Goal: Information Seeking & Learning: Learn about a topic

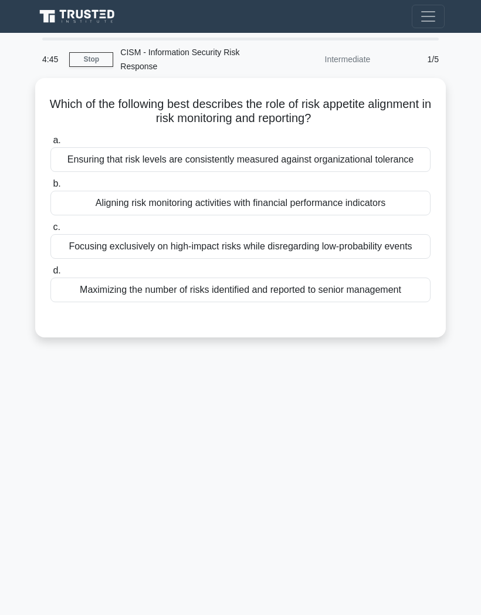
click at [220, 172] on div "Ensuring that risk levels are consistently measured against organizational tole…" at bounding box center [240, 159] width 380 height 25
click at [50, 144] on input "a. Ensuring that risk levels are consistently measured against organizational t…" at bounding box center [50, 141] width 0 height 8
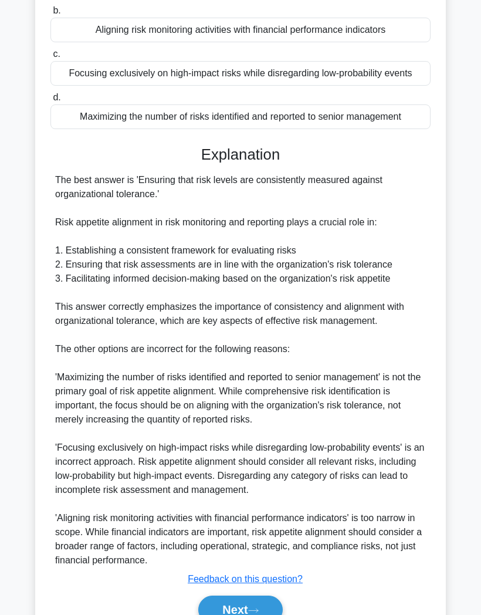
scroll to position [309, 0]
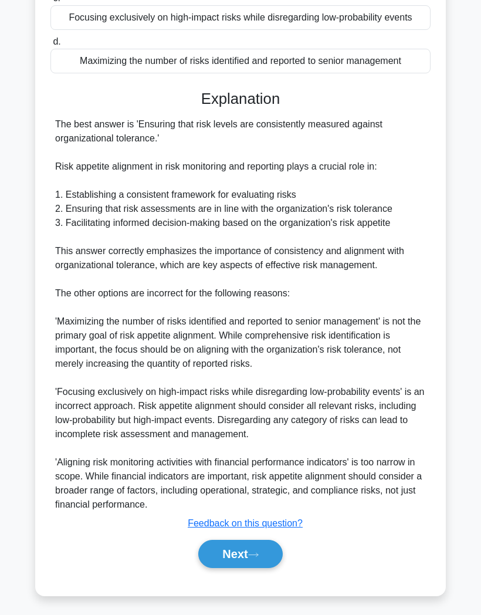
click at [214, 568] on button "Next" at bounding box center [240, 554] width 84 height 28
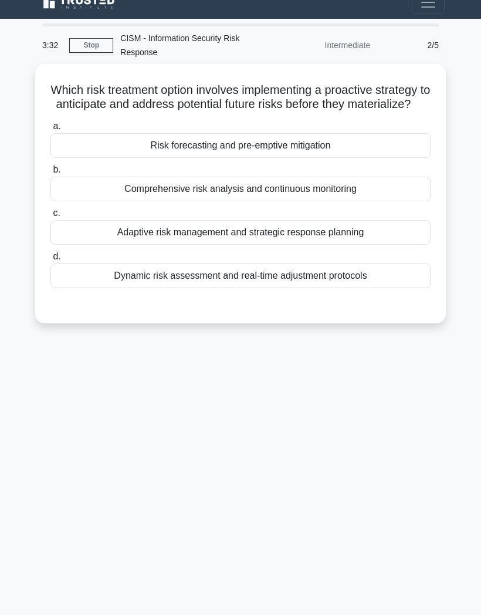
click at [119, 263] on div "Dynamic risk assessment and real-time adjustment protocols" at bounding box center [240, 275] width 380 height 25
click at [50, 259] on input "d. Dynamic risk assessment and real-time adjustment protocols" at bounding box center [50, 257] width 0 height 8
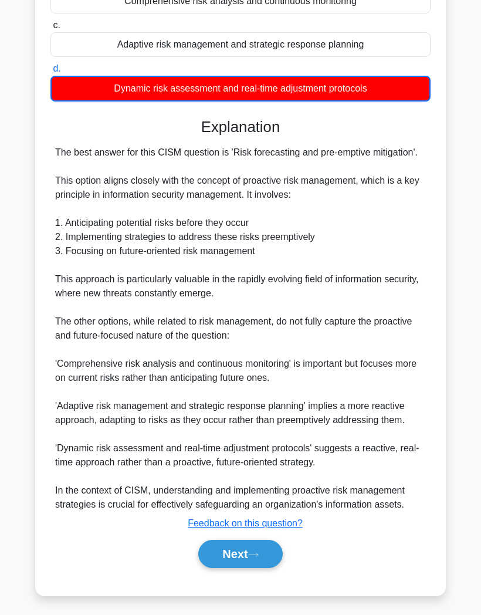
click at [222, 568] on button "Next" at bounding box center [240, 554] width 84 height 28
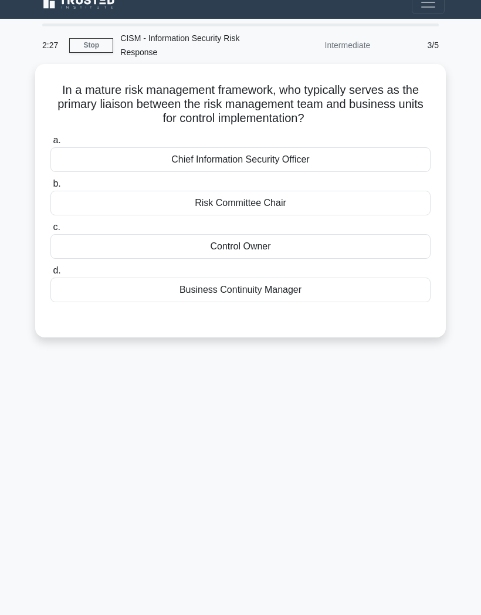
click at [210, 234] on div "Control Owner" at bounding box center [240, 246] width 380 height 25
click at [50, 223] on input "c. Control Owner" at bounding box center [50, 227] width 0 height 8
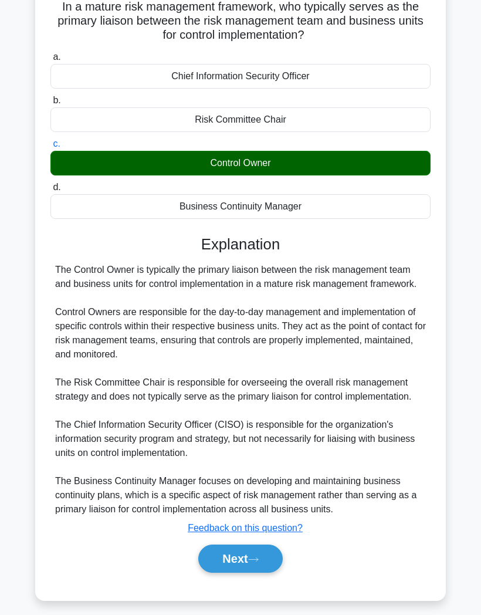
click at [235, 572] on button "Next" at bounding box center [240, 558] width 84 height 28
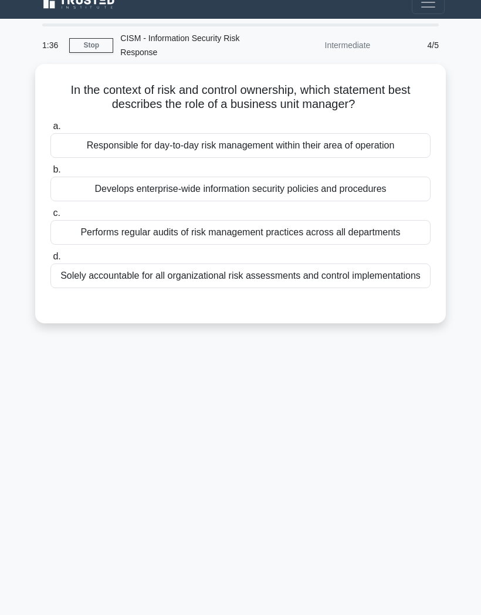
click at [82, 133] on div "Responsible for day-to-day risk management within their area of operation" at bounding box center [240, 145] width 380 height 25
click at [50, 123] on input "a. Responsible for day-to-day risk management within their area of operation" at bounding box center [50, 127] width 0 height 8
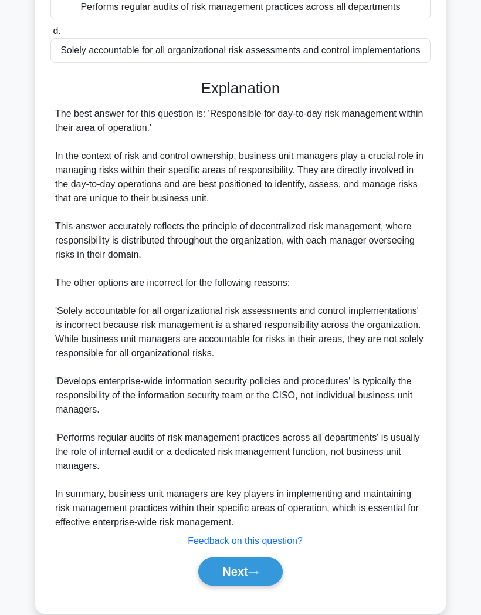
scroll to position [238, 0]
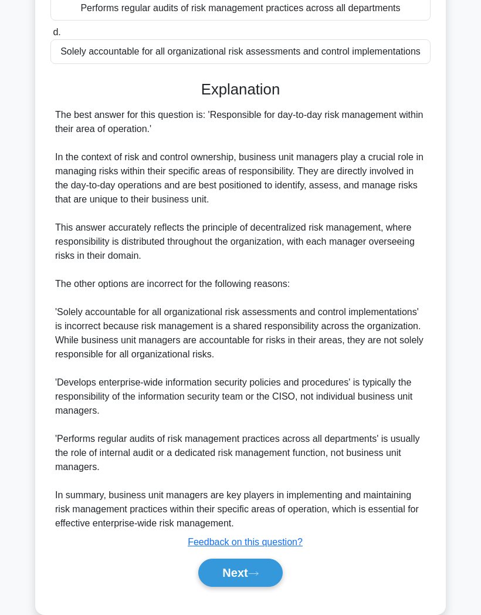
click at [223, 587] on button "Next" at bounding box center [240, 572] width 84 height 28
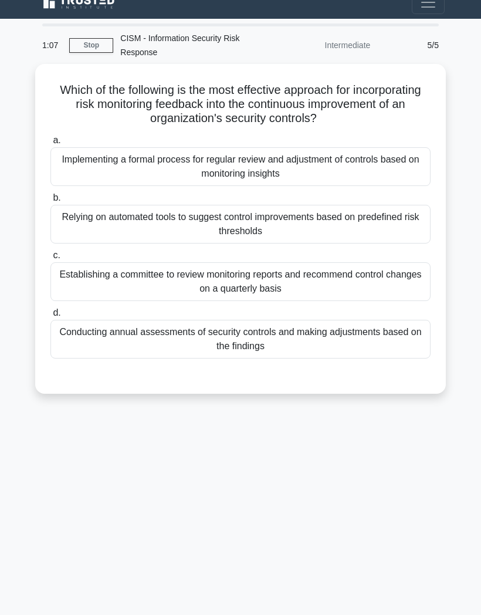
click at [90, 205] on div "Relying on automated tools to suggest control improvements based on predefined …" at bounding box center [240, 224] width 380 height 39
click at [50, 194] on input "b. Relying on automated tools to suggest control improvements based on predefin…" at bounding box center [50, 198] width 0 height 8
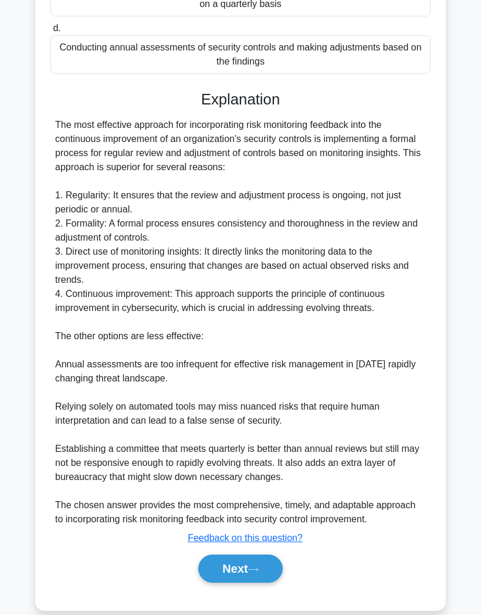
scroll to position [296, 0]
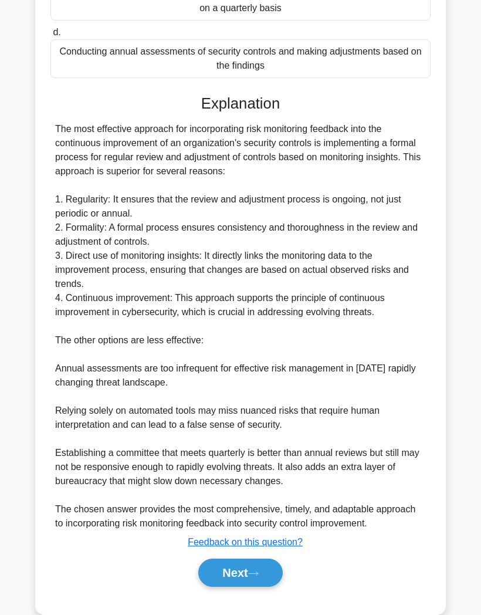
click at [224, 587] on button "Next" at bounding box center [240, 572] width 84 height 28
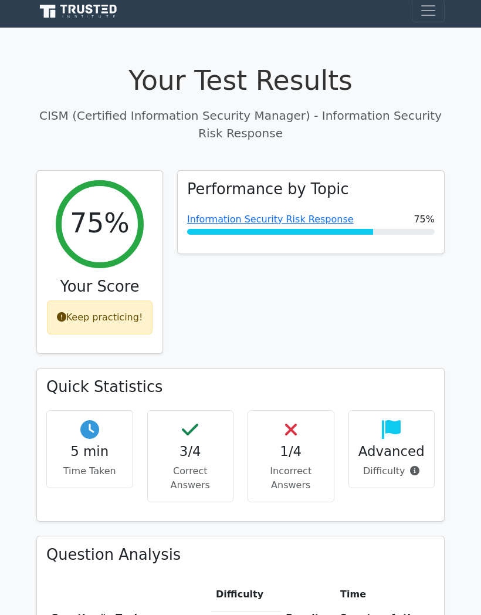
scroll to position [5, 0]
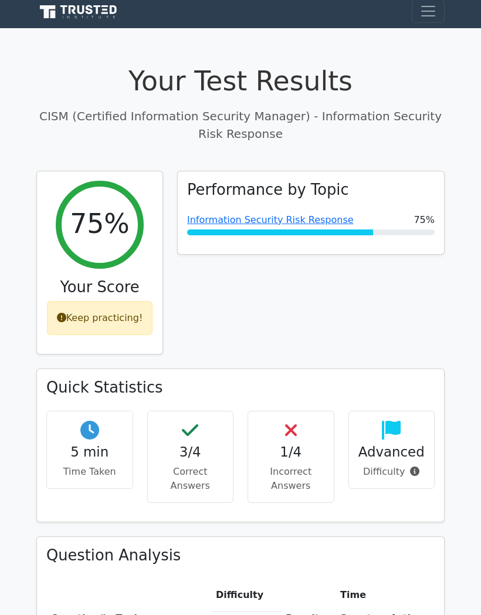
click at [286, 465] on p "Incorrect Answers" at bounding box center [290, 479] width 67 height 28
click at [283, 465] on p "Incorrect Answers" at bounding box center [290, 479] width 67 height 28
click at [181, 453] on h4 "3/4" at bounding box center [190, 452] width 67 height 16
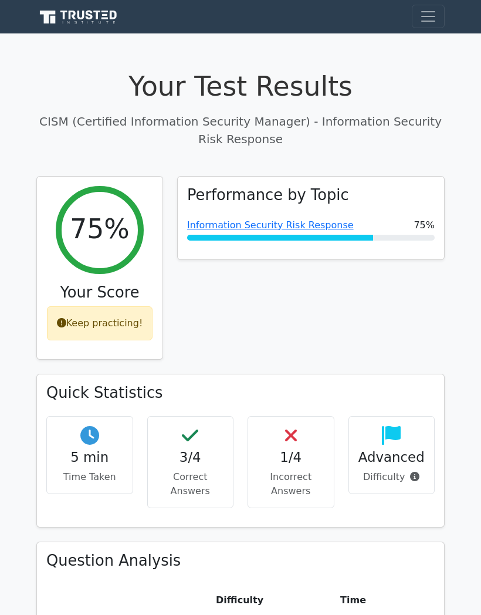
click at [206, 219] on link "Information Security Risk Response" at bounding box center [270, 224] width 167 height 11
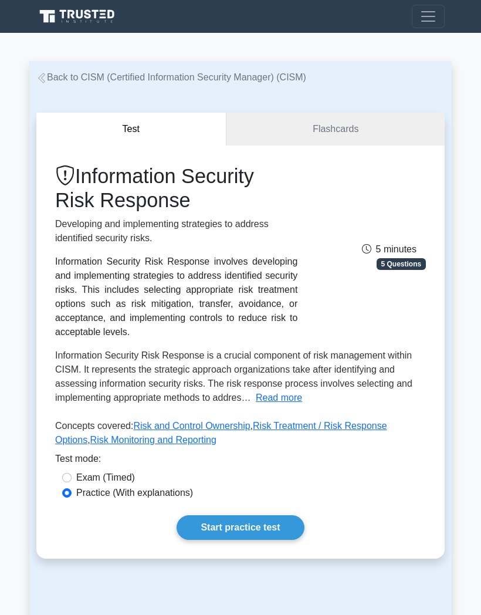
click at [231, 540] on link "Start practice test" at bounding box center [240, 527] width 127 height 25
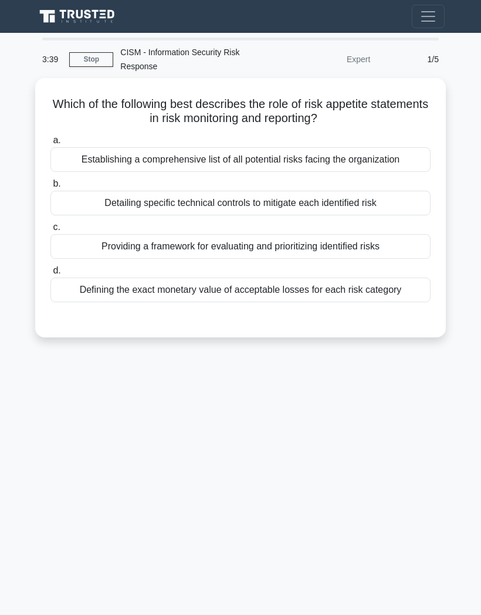
click at [95, 244] on div "Providing a framework for evaluating and prioritizing identified risks" at bounding box center [240, 246] width 380 height 25
click at [50, 231] on input "c. Providing a framework for evaluating and prioritizing identified risks" at bounding box center [50, 227] width 0 height 8
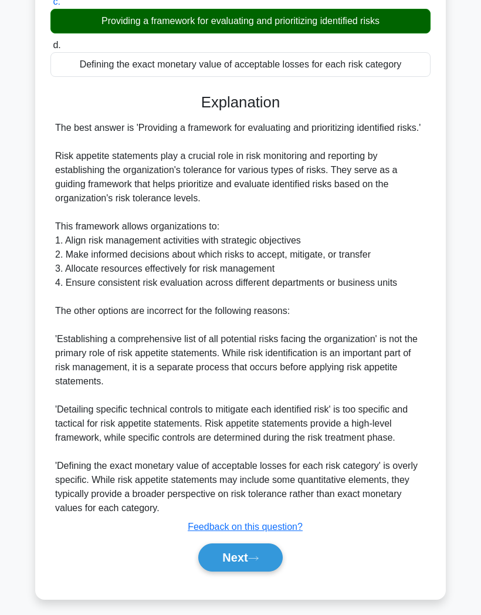
scroll to position [224, 0]
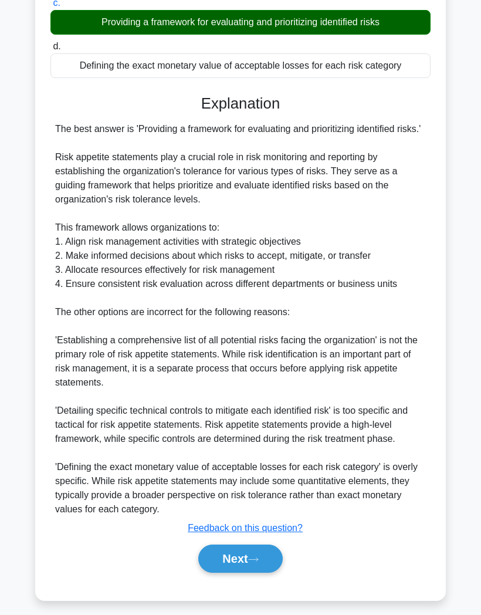
click at [233, 572] on button "Next" at bounding box center [240, 558] width 84 height 28
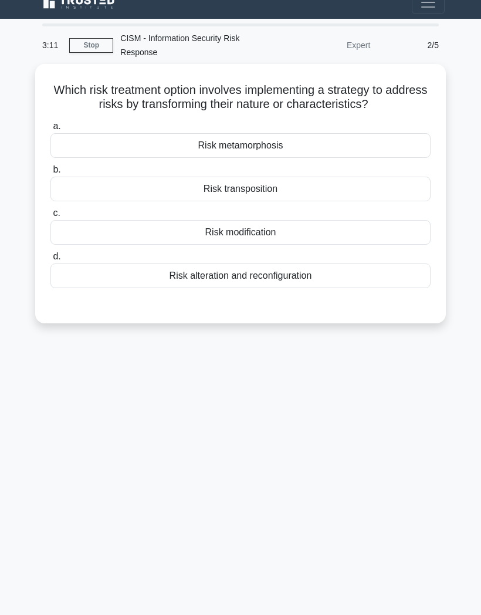
scroll to position [47, 0]
click at [215, 133] on div "Risk metamorphosis" at bounding box center [240, 145] width 380 height 25
click at [50, 123] on input "a. Risk metamorphosis" at bounding box center [50, 127] width 0 height 8
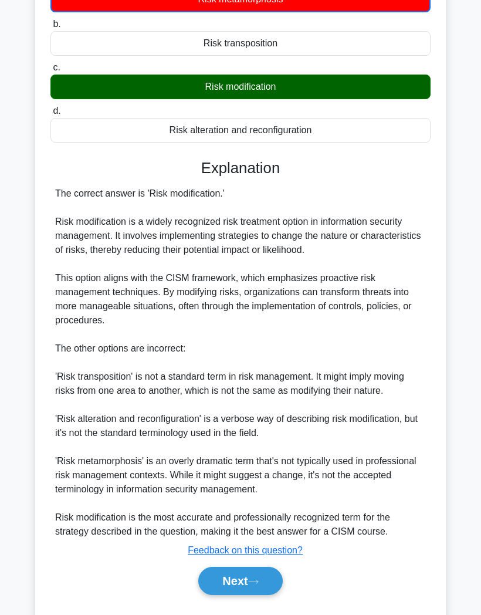
scroll to position [161, 0]
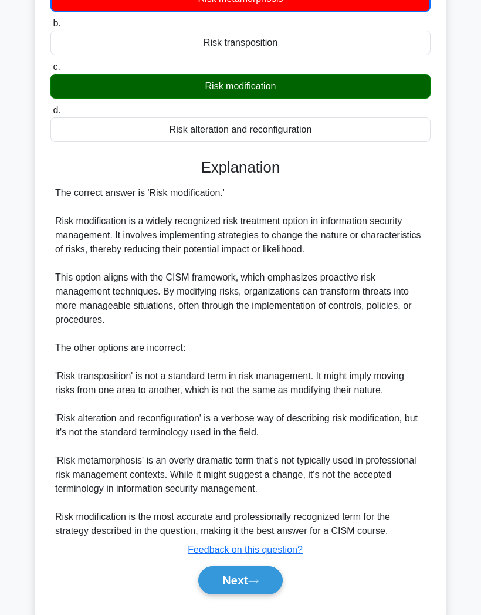
click at [246, 594] on button "Next" at bounding box center [240, 580] width 84 height 28
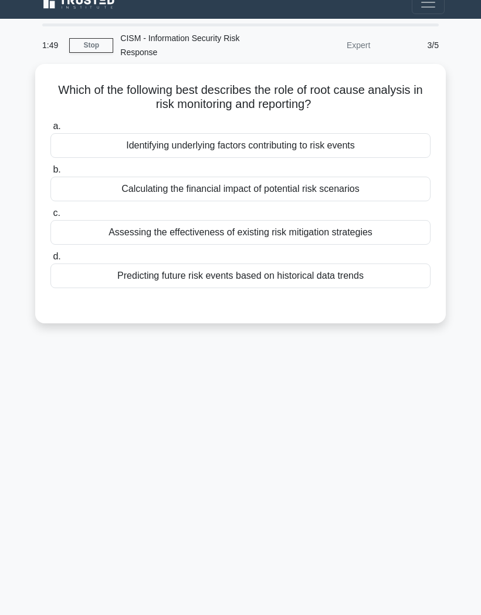
scroll to position [47, 0]
click at [115, 133] on div "Identifying underlying factors contributing to risk events" at bounding box center [240, 145] width 380 height 25
click at [50, 123] on input "a. Identifying underlying factors contributing to risk events" at bounding box center [50, 127] width 0 height 8
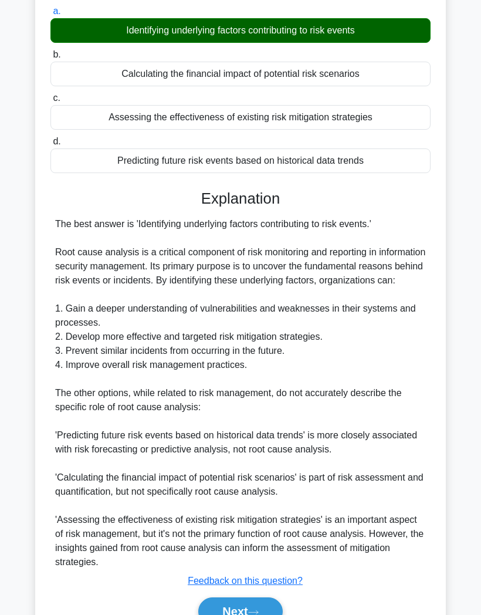
scroll to position [131, 0]
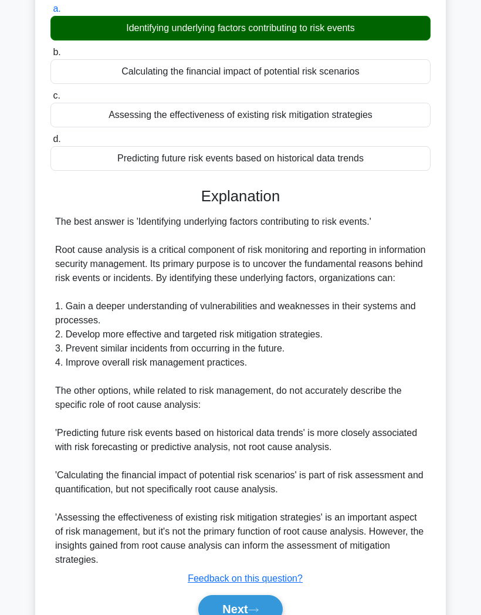
click at [234, 614] on button "Next" at bounding box center [240, 609] width 84 height 28
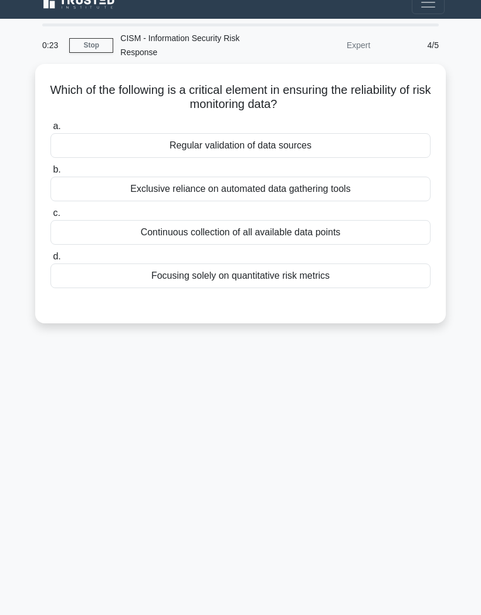
click at [139, 177] on div "Exclusive reliance on automated data gathering tools" at bounding box center [240, 189] width 380 height 25
click at [50, 166] on input "b. Exclusive reliance on automated data gathering tools" at bounding box center [50, 170] width 0 height 8
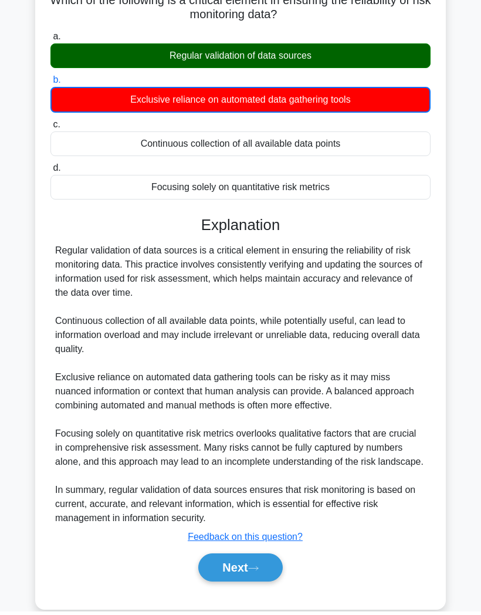
scroll to position [99, 0]
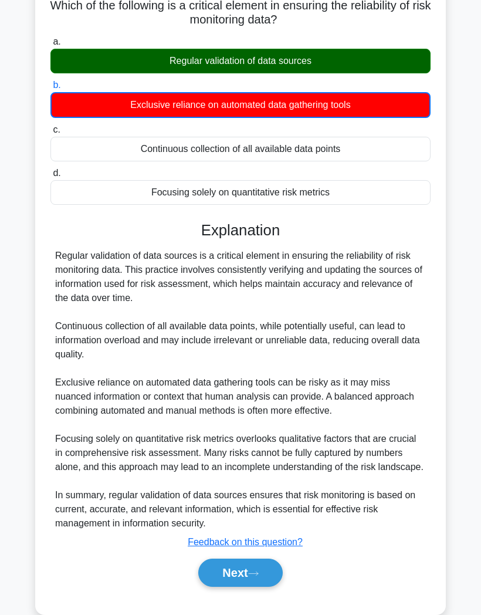
click at [233, 587] on button "Next" at bounding box center [240, 572] width 84 height 28
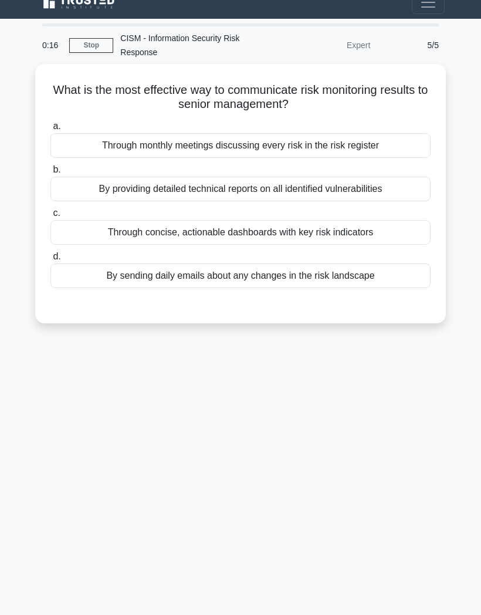
scroll to position [0, 0]
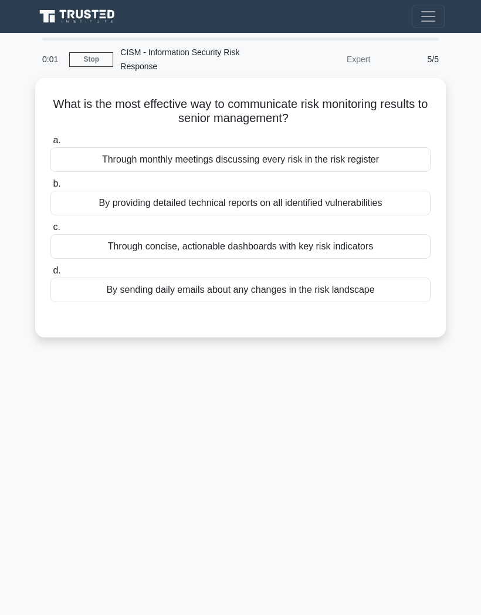
click at [113, 243] on div "Through concise, actionable dashboards with key risk indicators" at bounding box center [240, 246] width 380 height 25
click at [50, 231] on input "c. Through concise, actionable dashboards with key risk indicators" at bounding box center [50, 227] width 0 height 8
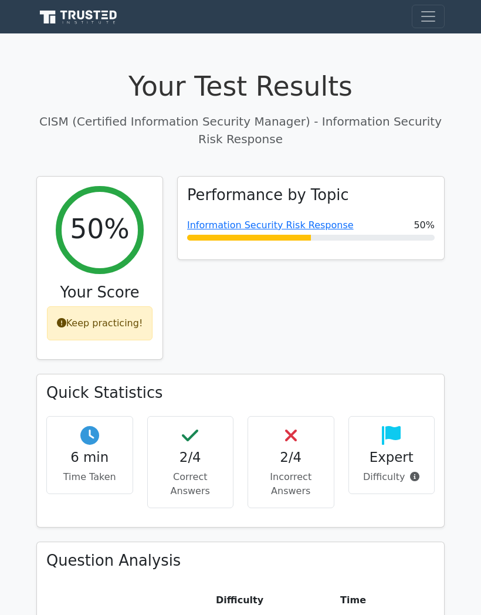
click at [225, 229] on div "Information Security Risk Response 50%" at bounding box center [311, 229] width 248 height 22
click at [227, 219] on link "Information Security Risk Response" at bounding box center [270, 224] width 167 height 11
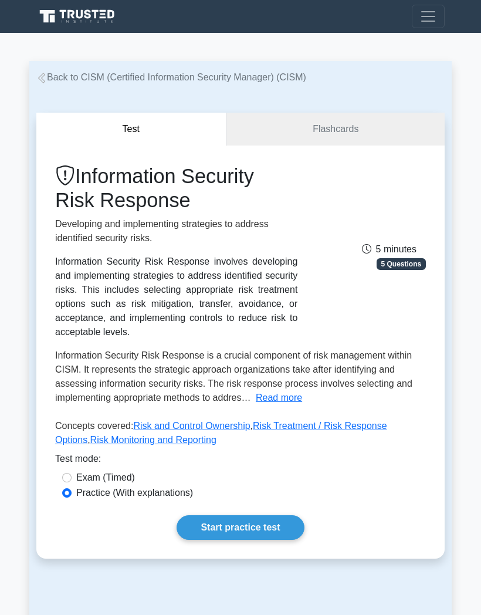
click at [180, 445] on link "Risk Monitoring and Reporting" at bounding box center [153, 440] width 126 height 10
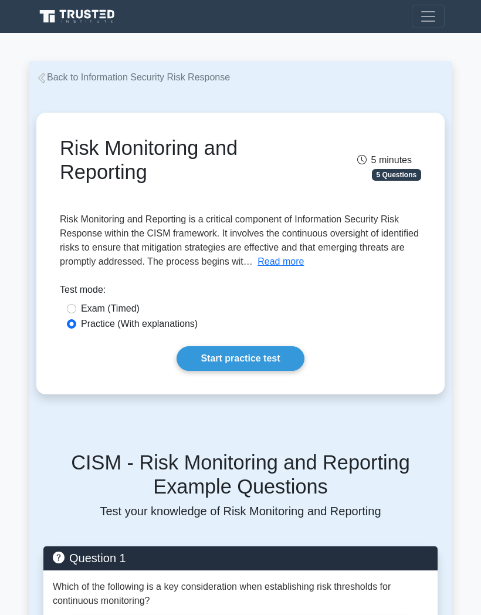
click at [212, 367] on link "Start practice test" at bounding box center [240, 358] width 127 height 25
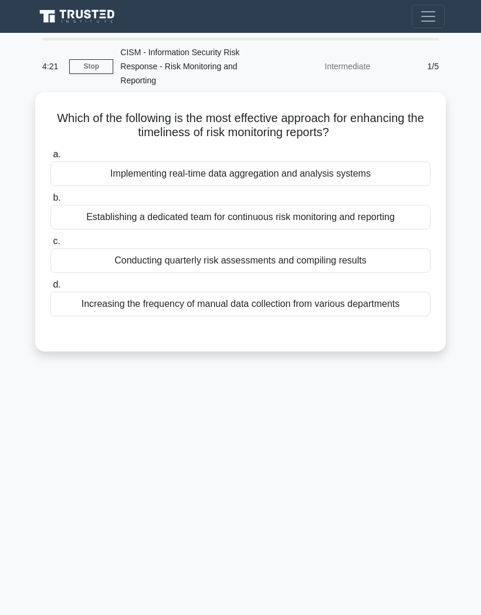
click at [136, 205] on div "Establishing a dedicated team for continuous risk monitoring and reporting" at bounding box center [240, 217] width 380 height 25
click at [50, 202] on input "b. Establishing a dedicated team for continuous risk monitoring and reporting" at bounding box center [50, 198] width 0 height 8
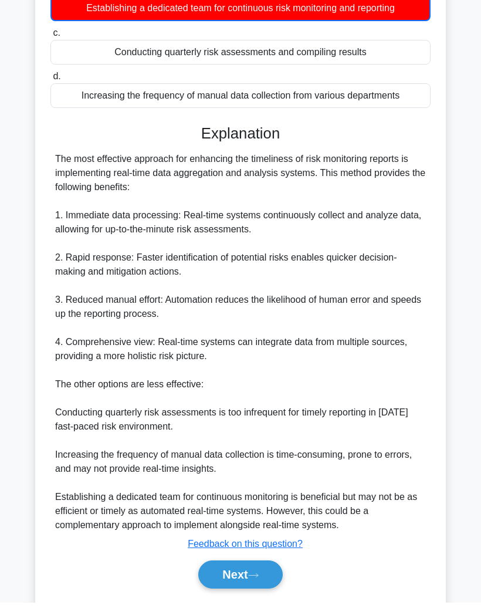
scroll to position [197, 0]
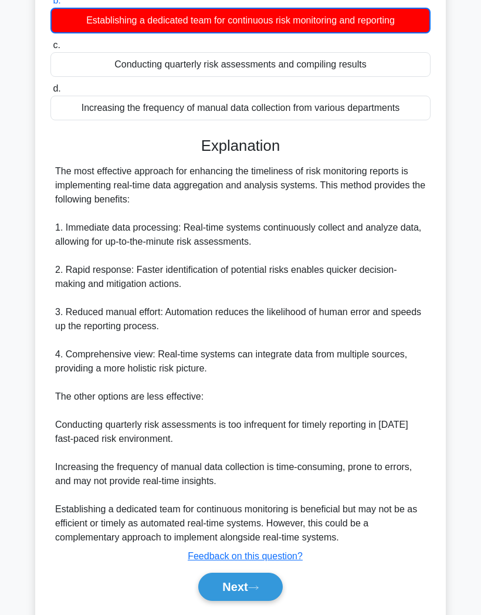
click at [224, 591] on button "Next" at bounding box center [240, 586] width 84 height 28
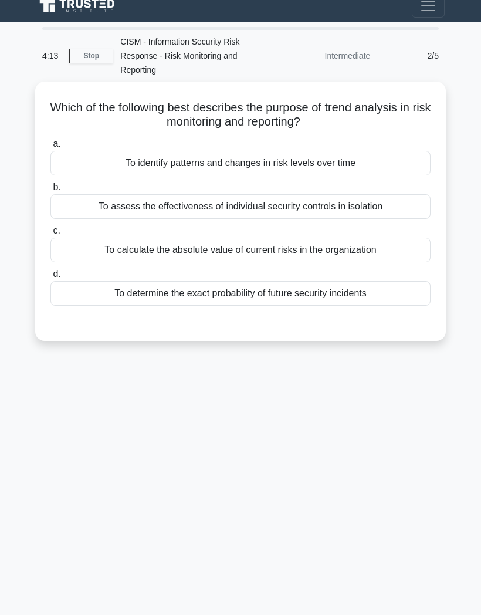
scroll to position [0, 0]
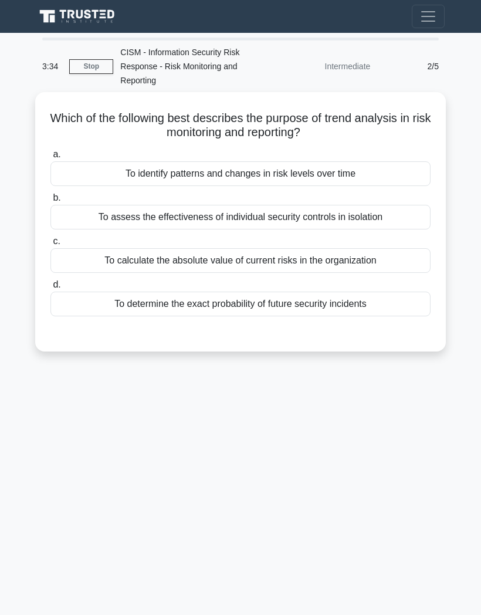
click at [127, 165] on div "To identify patterns and changes in risk levels over time" at bounding box center [240, 173] width 380 height 25
click at [50, 158] on input "a. To identify patterns and changes in risk levels over time" at bounding box center [50, 155] width 0 height 8
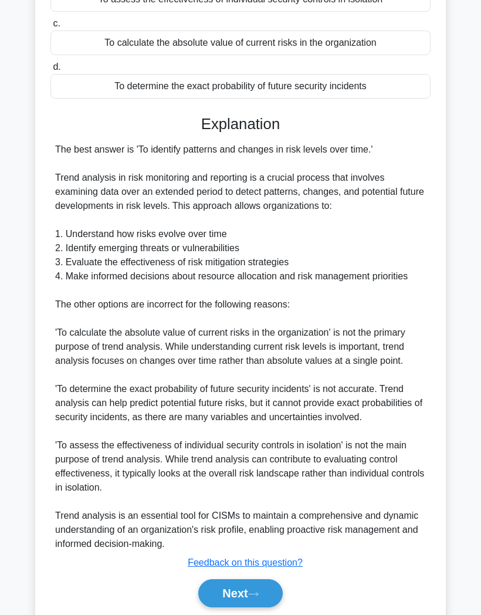
scroll to position [266, 0]
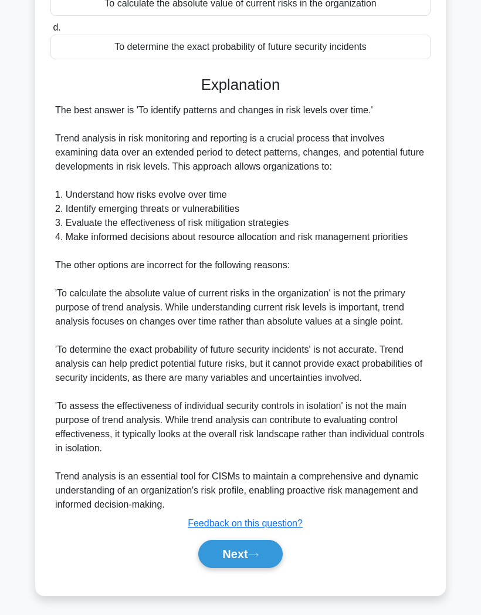
click at [219, 568] on button "Next" at bounding box center [240, 554] width 84 height 28
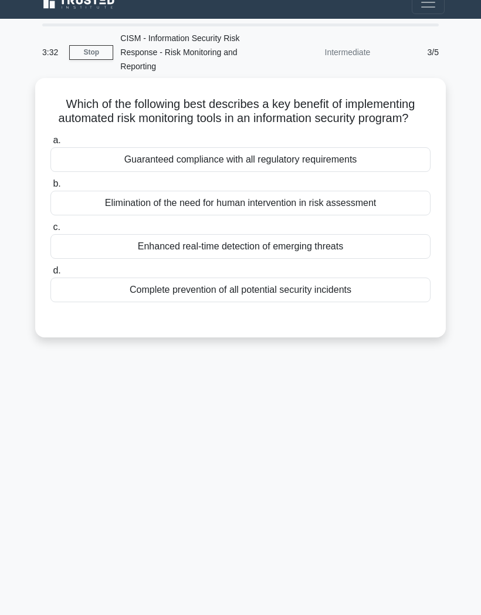
scroll to position [47, 0]
click at [137, 234] on div "Enhanced real-time detection of emerging threats" at bounding box center [240, 246] width 380 height 25
click at [50, 225] on input "c. Enhanced real-time detection of emerging threats" at bounding box center [50, 227] width 0 height 8
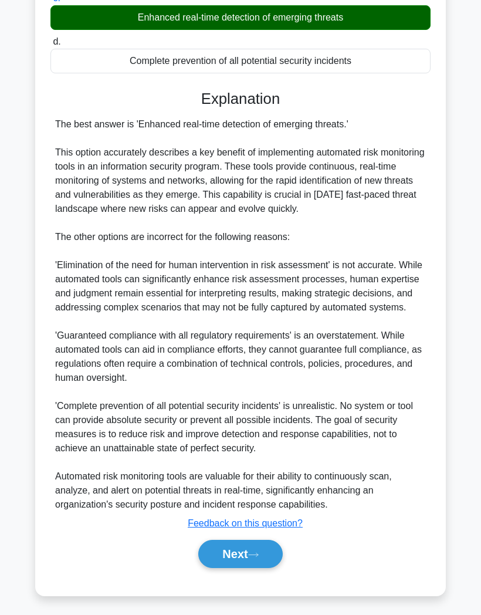
click at [225, 568] on button "Next" at bounding box center [240, 554] width 84 height 28
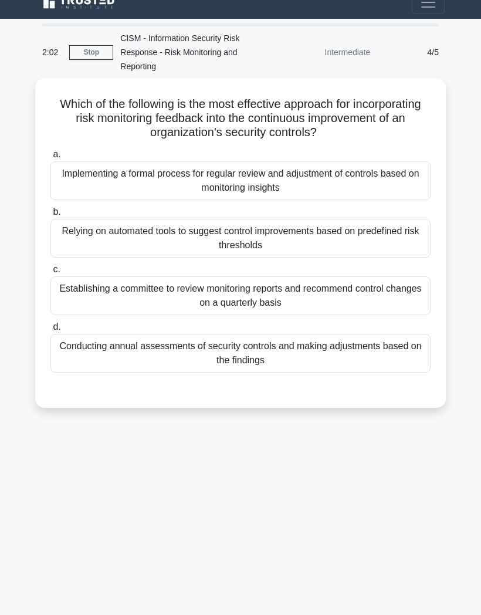
click at [209, 161] on div "Implementing a formal process for regular review and adjustment of controls bas…" at bounding box center [240, 180] width 380 height 39
click at [50, 158] on input "a. Implementing a formal process for regular review and adjustment of controls …" at bounding box center [50, 155] width 0 height 8
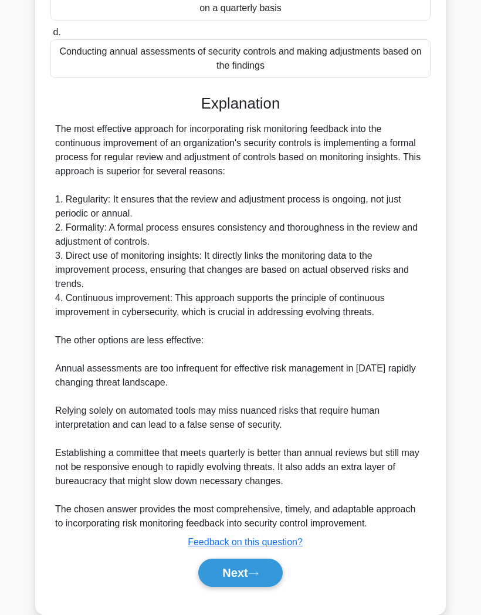
click at [226, 587] on button "Next" at bounding box center [240, 572] width 84 height 28
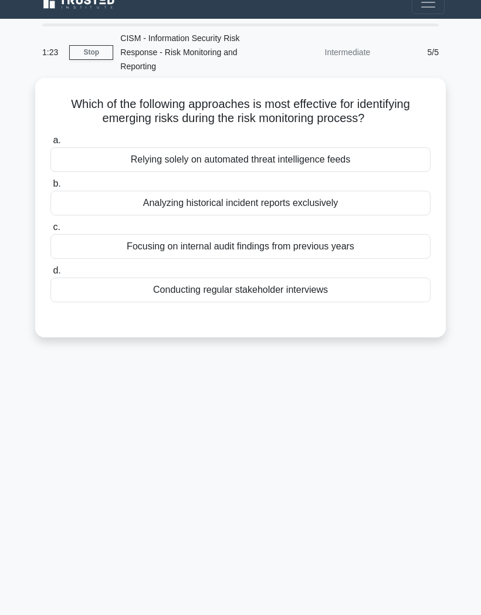
click at [155, 277] on div "Conducting regular stakeholder interviews" at bounding box center [240, 289] width 380 height 25
click at [50, 267] on input "d. Conducting regular stakeholder interviews" at bounding box center [50, 271] width 0 height 8
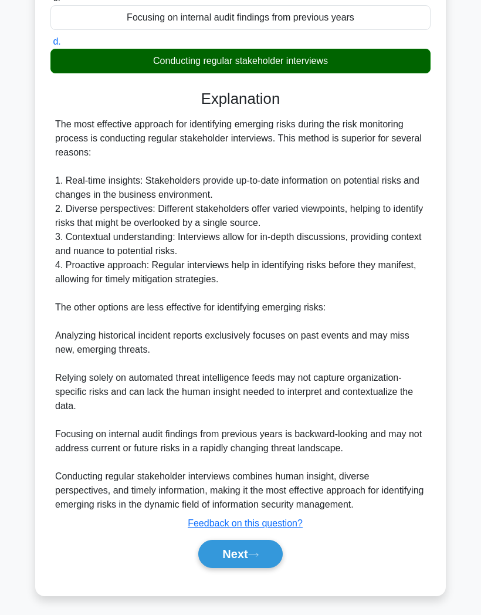
scroll to position [238, 0]
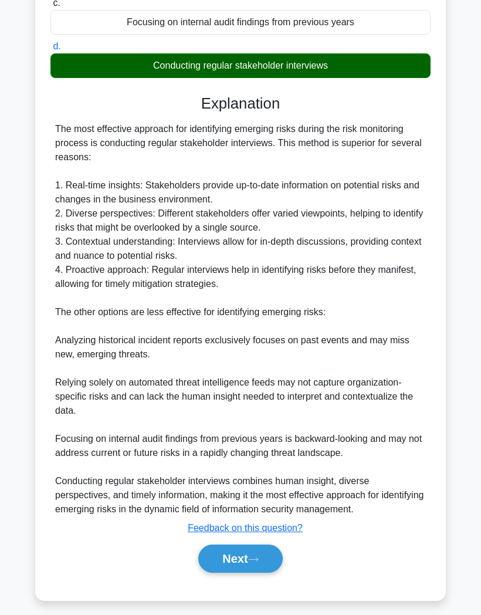
click at [231, 572] on button "Next" at bounding box center [240, 558] width 84 height 28
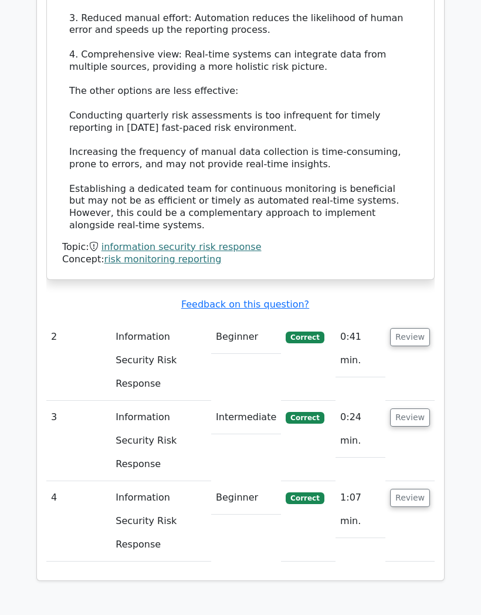
scroll to position [1109, 0]
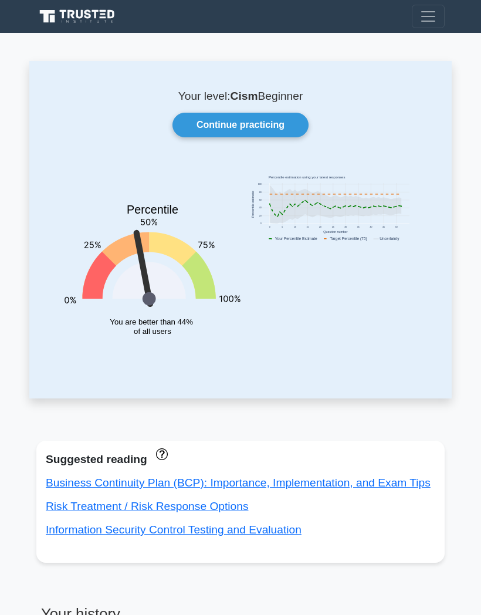
click at [74, 479] on link "Business Continuity Plan (BCP): Importance, Implementation, and Exam Tips" at bounding box center [238, 482] width 385 height 12
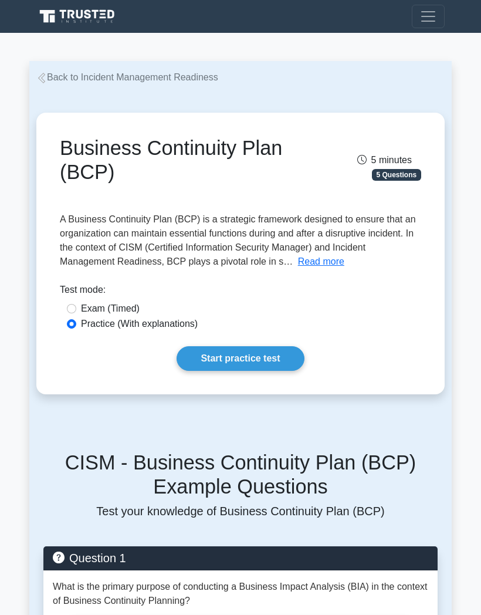
click at [298, 269] on button "Read more" at bounding box center [321, 262] width 46 height 14
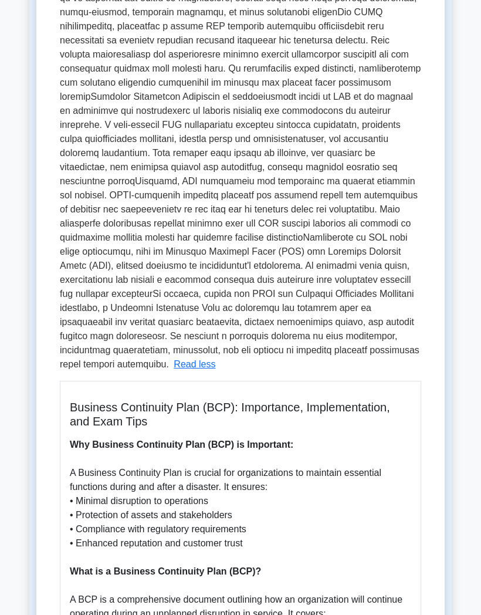
scroll to position [301, 0]
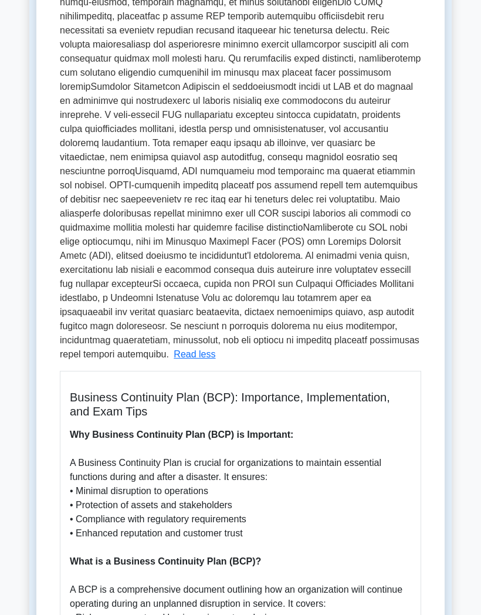
click at [142, 310] on span at bounding box center [240, 136] width 361 height 446
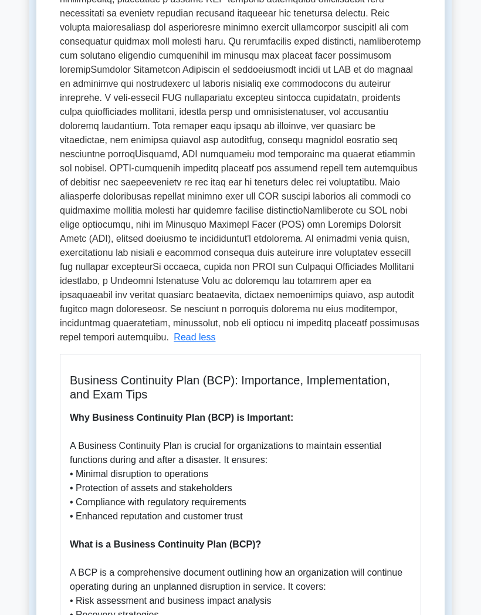
scroll to position [323, 0]
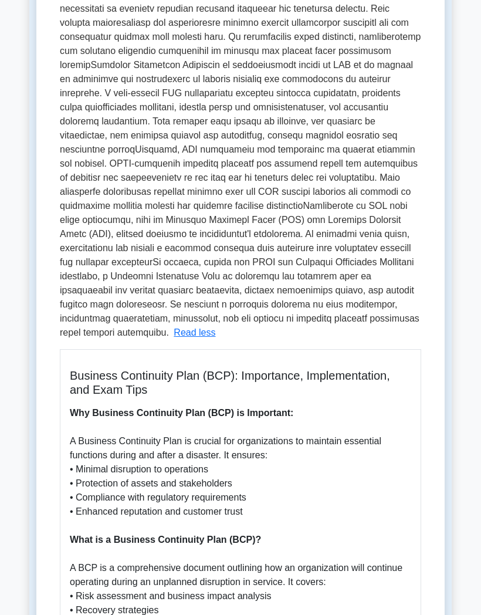
click at [111, 331] on span at bounding box center [240, 114] width 361 height 446
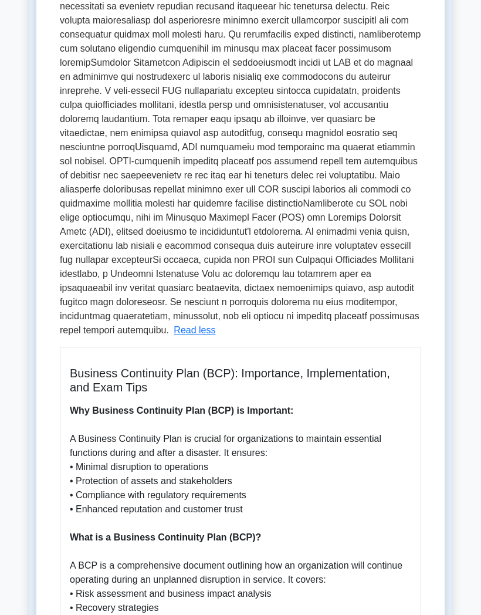
scroll to position [349, 0]
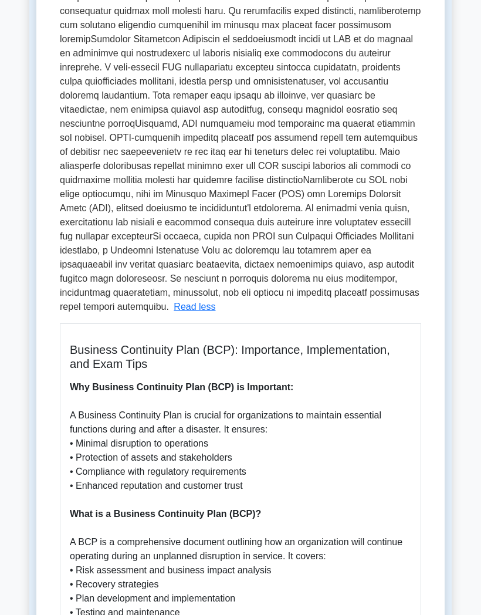
click at [335, 360] on div "A Business Continuity Plan (BCP) is a strategic framework designed to ensure th…" at bounding box center [240, 447] width 361 height 1169
click at [357, 311] on span at bounding box center [240, 88] width 361 height 446
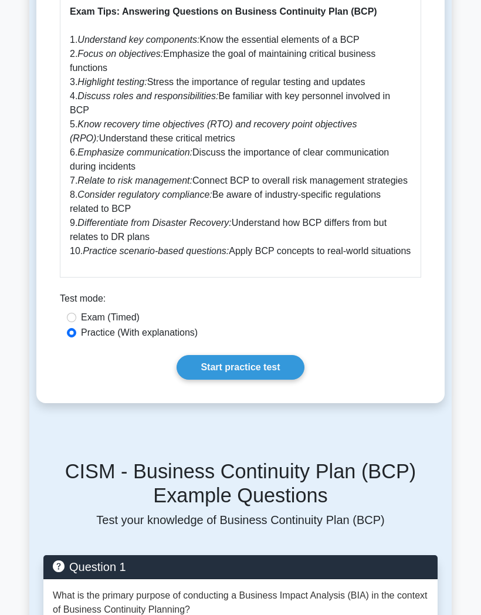
scroll to position [1105, 0]
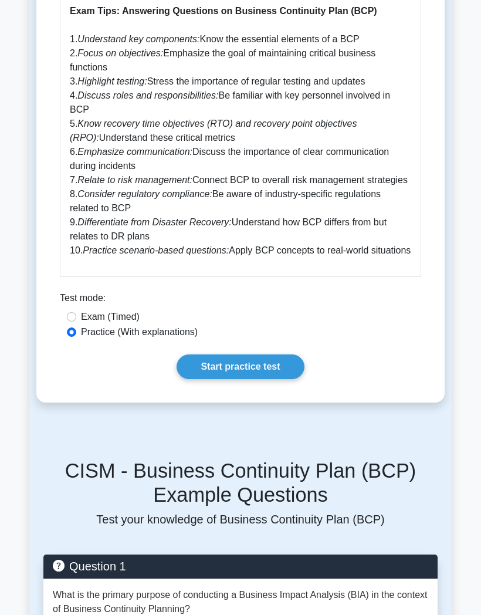
click at [212, 379] on link "Start practice test" at bounding box center [240, 366] width 127 height 25
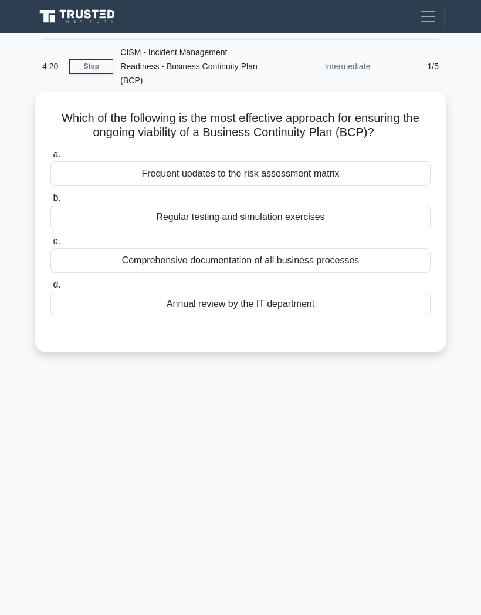
click at [175, 316] on div "Annual review by the IT department" at bounding box center [240, 303] width 380 height 25
click at [50, 289] on input "d. Annual review by the IT department" at bounding box center [50, 285] width 0 height 8
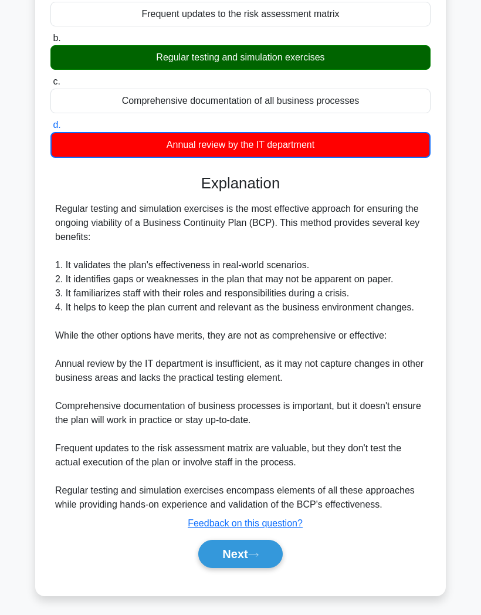
click at [227, 568] on button "Next" at bounding box center [240, 554] width 84 height 28
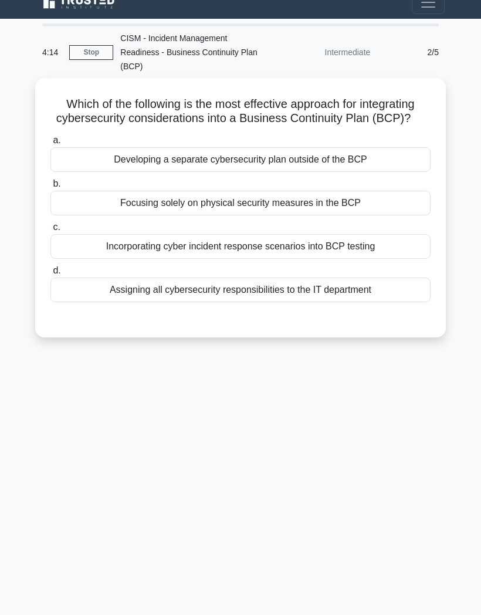
scroll to position [47, 0]
click at [114, 234] on div "Incorporating cyber incident response scenarios into BCP testing" at bounding box center [240, 246] width 380 height 25
click at [50, 223] on input "c. Incorporating cyber incident response scenarios into BCP testing" at bounding box center [50, 227] width 0 height 8
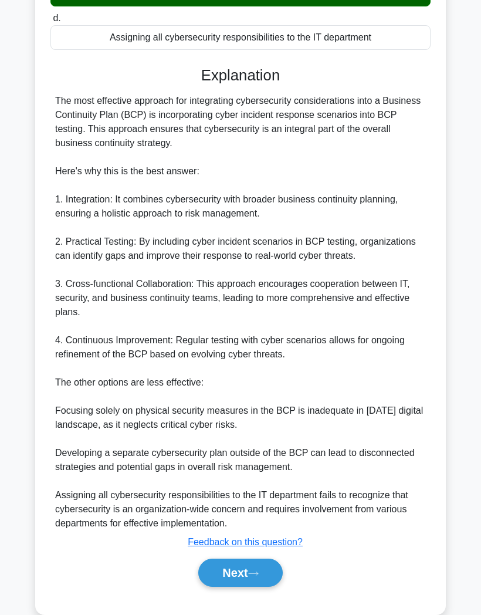
click at [234, 587] on button "Next" at bounding box center [240, 572] width 84 height 28
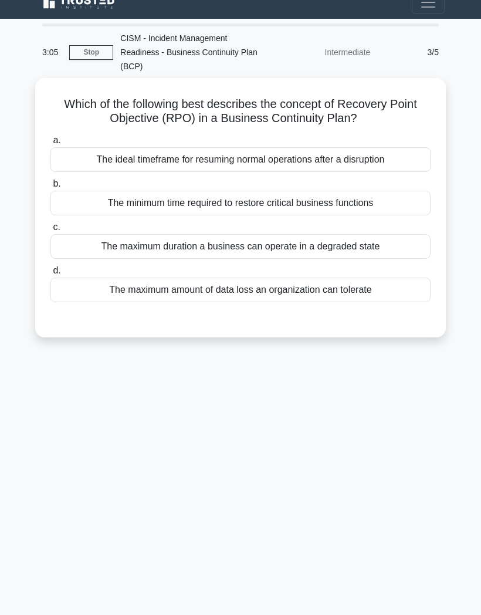
click at [125, 191] on div "The minimum time required to restore critical business functions" at bounding box center [240, 203] width 380 height 25
click at [50, 180] on input "b. The minimum time required to restore critical business functions" at bounding box center [50, 184] width 0 height 8
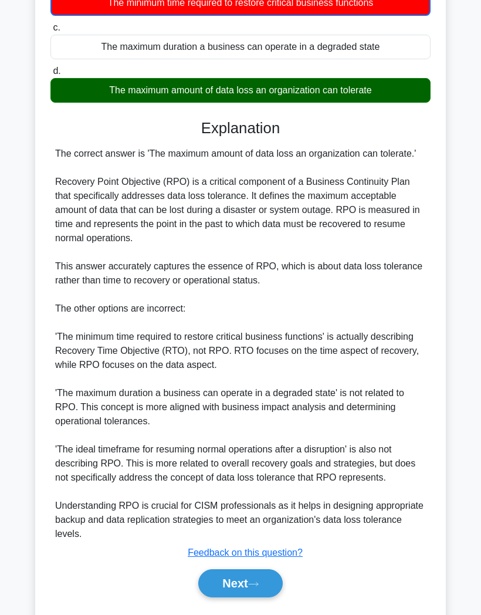
scroll to position [225, 0]
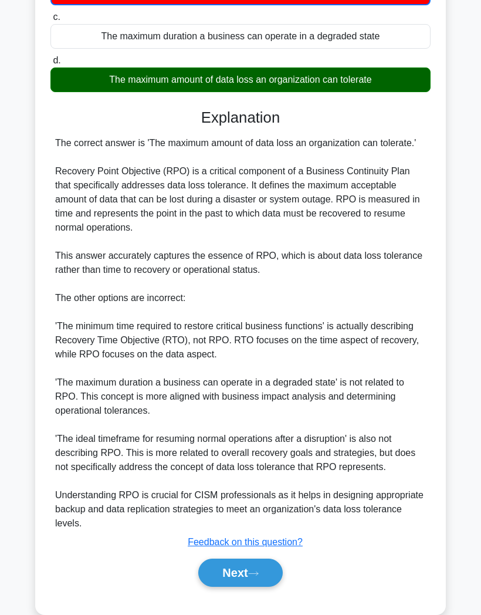
click at [228, 587] on button "Next" at bounding box center [240, 572] width 84 height 28
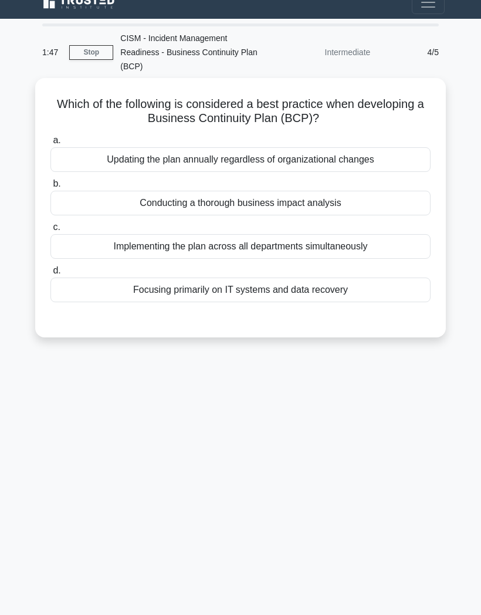
click at [238, 408] on div "1:47 Stop CISM - Incident Management Readiness - Business Continuity Plan (BCP)…" at bounding box center [240, 316] width 422 height 587
click at [127, 191] on div "Conducting a thorough business impact analysis" at bounding box center [240, 203] width 380 height 25
click at [50, 180] on input "b. Conducting a thorough business impact analysis" at bounding box center [50, 184] width 0 height 8
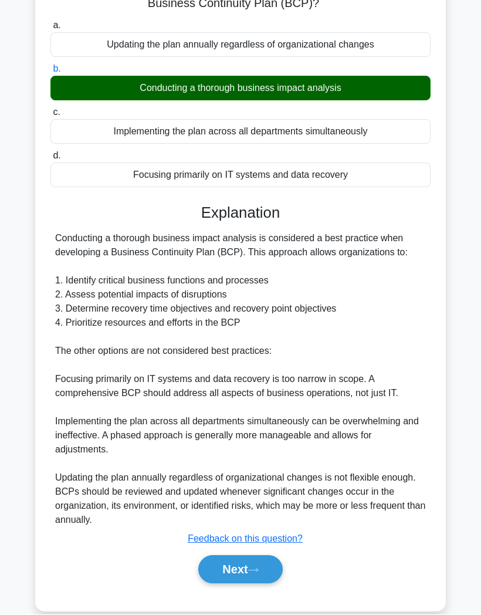
scroll to position [126, 0]
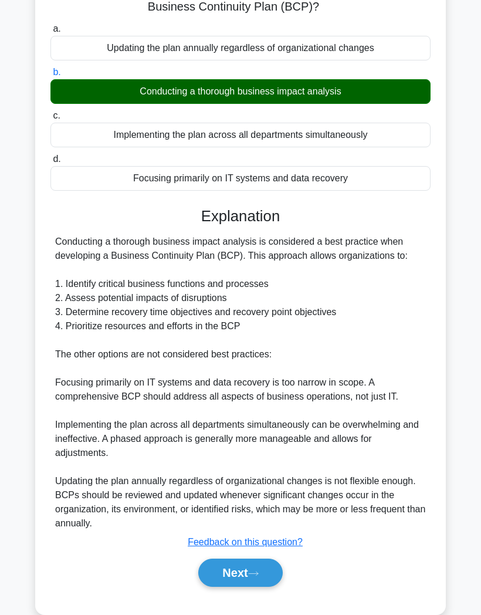
click at [236, 587] on button "Next" at bounding box center [240, 572] width 84 height 28
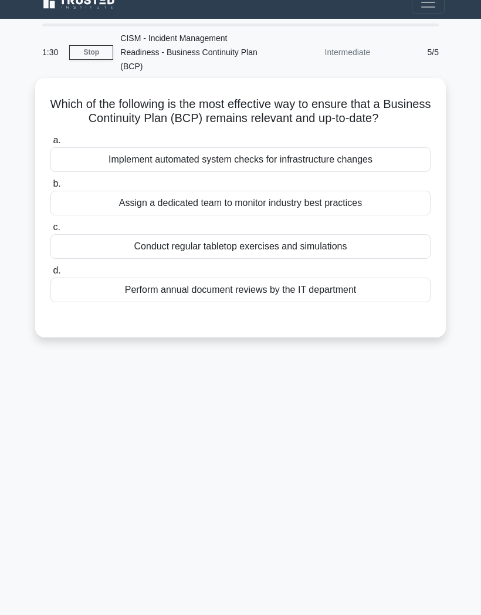
scroll to position [47, 0]
click at [131, 234] on div "Conduct regular tabletop exercises and simulations" at bounding box center [240, 246] width 380 height 25
click at [50, 225] on input "c. Conduct regular tabletop exercises and simulations" at bounding box center [50, 227] width 0 height 8
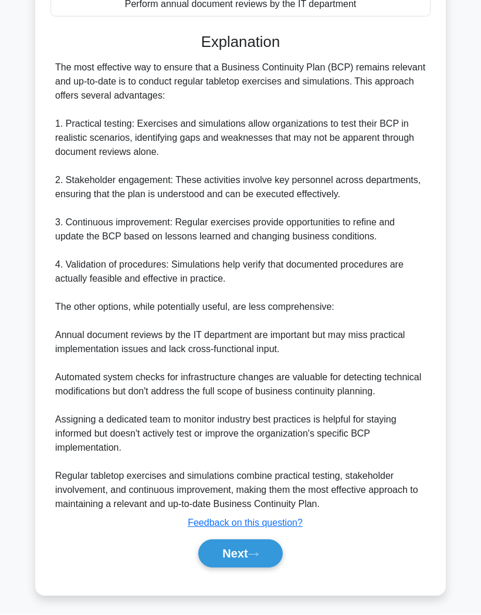
scroll to position [323, 0]
click at [225, 568] on button "Next" at bounding box center [240, 554] width 84 height 28
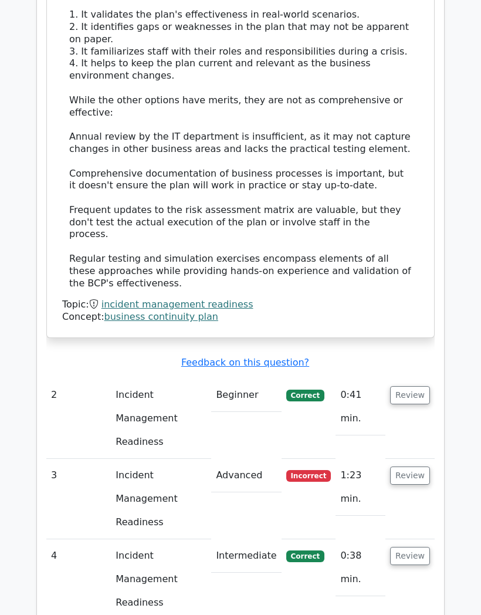
scroll to position [1036, 0]
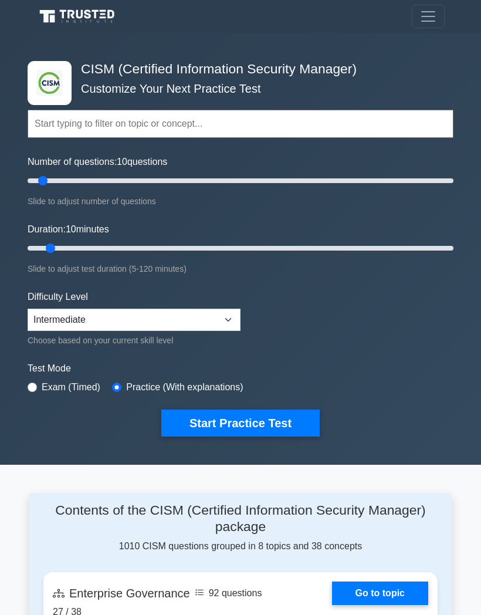
click at [57, 138] on input "text" at bounding box center [241, 124] width 426 height 28
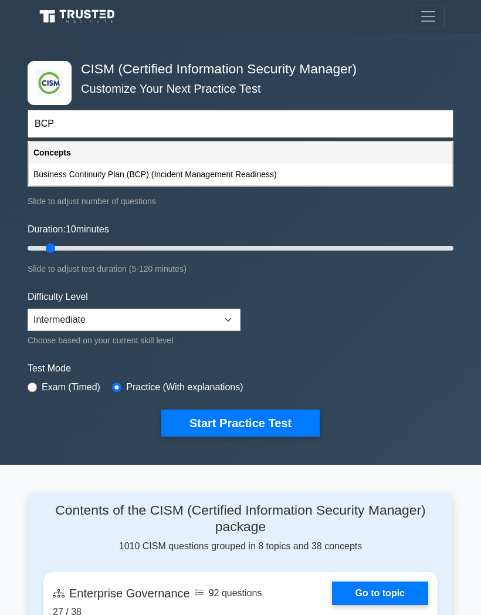
type input "BCP"
click at [226, 325] on select "Beginner Intermediate Expert" at bounding box center [134, 320] width 213 height 22
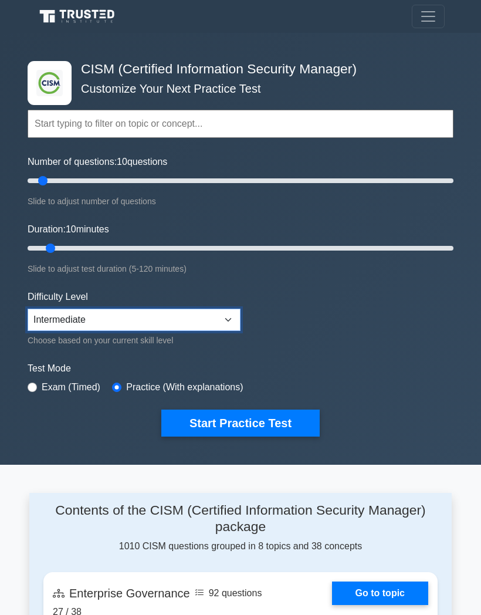
select select "expert"
click at [204, 430] on button "Start Practice Test" at bounding box center [240, 422] width 158 height 27
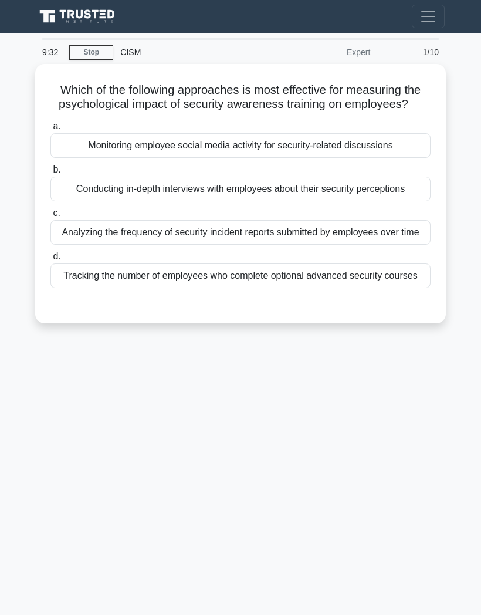
click at [116, 201] on div "Conducting in-depth interviews with employees about their security perceptions" at bounding box center [240, 189] width 380 height 25
click at [50, 174] on input "b. Conducting in-depth interviews with employees about their security perceptio…" at bounding box center [50, 170] width 0 height 8
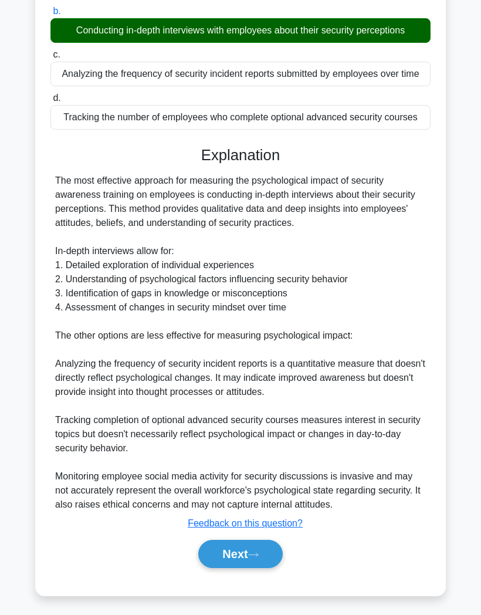
click at [225, 546] on button "Next" at bounding box center [240, 554] width 84 height 28
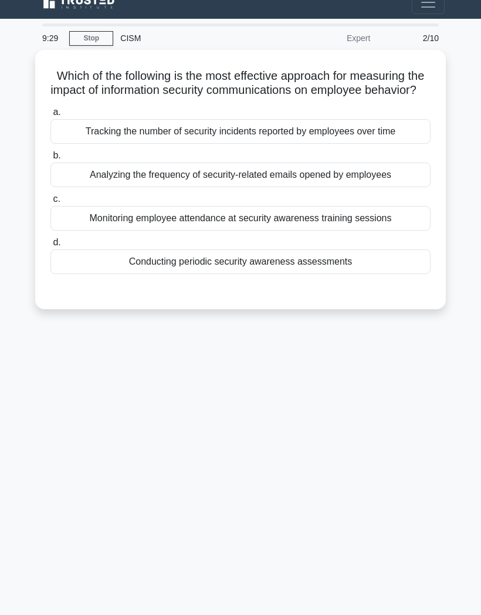
scroll to position [47, 0]
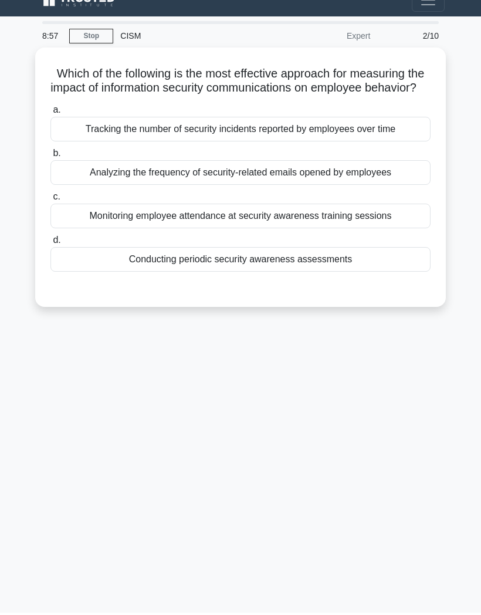
click at [84, 206] on div "Monitoring employee attendance at security awareness training sessions" at bounding box center [240, 218] width 380 height 25
click at [50, 195] on input "c. Monitoring employee attendance at security awareness training sessions" at bounding box center [50, 199] width 0 height 8
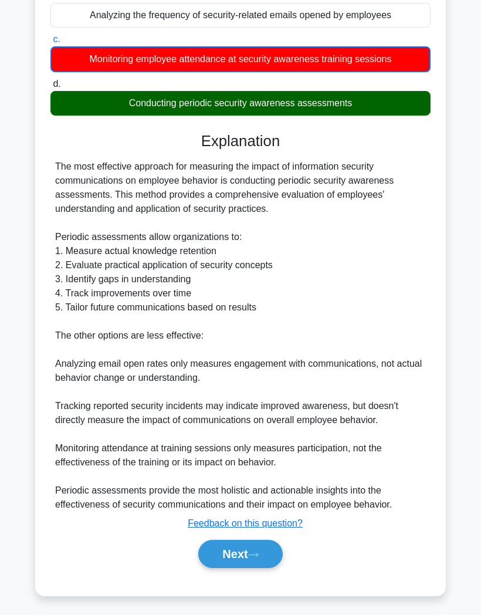
click at [228, 545] on button "Next" at bounding box center [240, 554] width 84 height 28
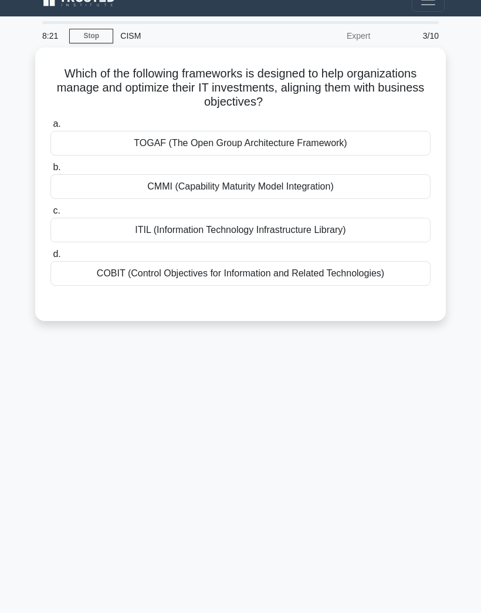
click at [93, 263] on div "COBIT (Control Objectives for Information and Related Technologies)" at bounding box center [240, 275] width 380 height 25
click at [50, 253] on input "d. COBIT (Control Objectives for Information and Related Technologies)" at bounding box center [50, 257] width 0 height 8
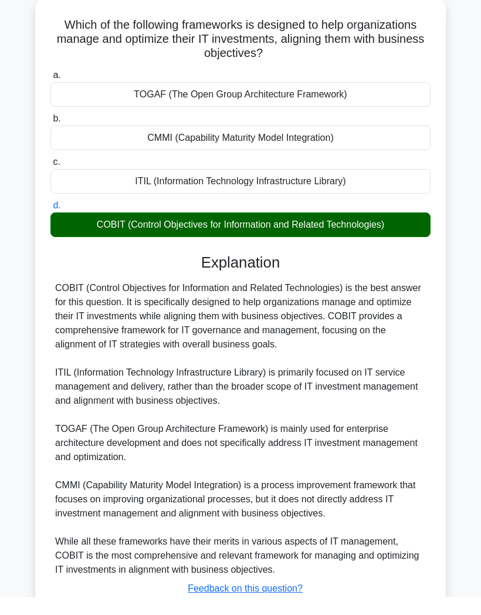
click at [344, 463] on div "COBIT (Control Objectives for Information and Related Technologies) is the best…" at bounding box center [240, 447] width 371 height 296
click at [180, 272] on h3 "Explanation" at bounding box center [240, 281] width 366 height 18
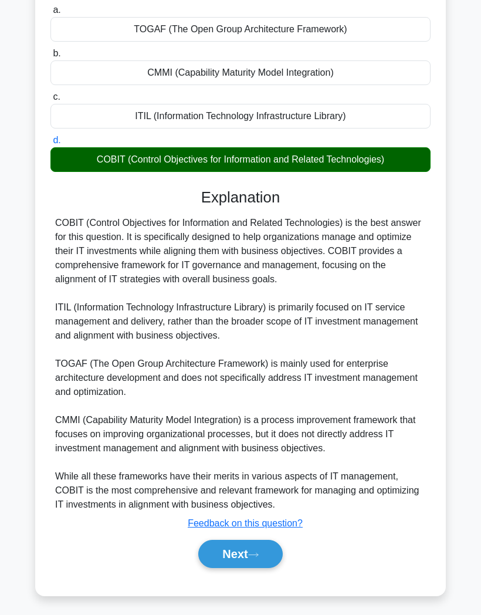
scroll to position [175, 0]
click at [378, 405] on div "COBIT (Control Objectives for Information and Related Technologies) is the best…" at bounding box center [240, 364] width 371 height 296
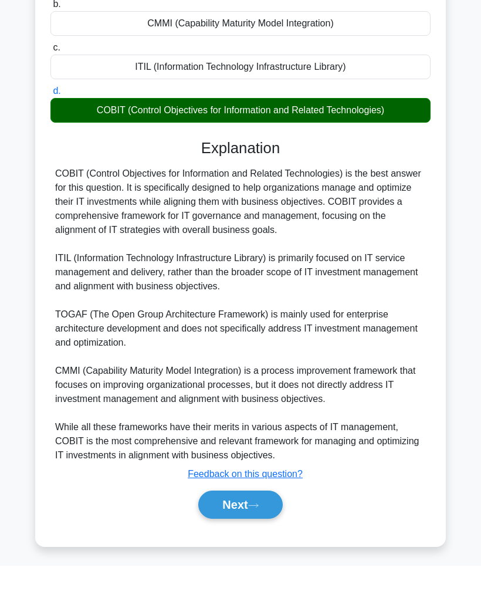
scroll to position [172, 0]
click at [247, 540] on button "Next" at bounding box center [240, 554] width 84 height 28
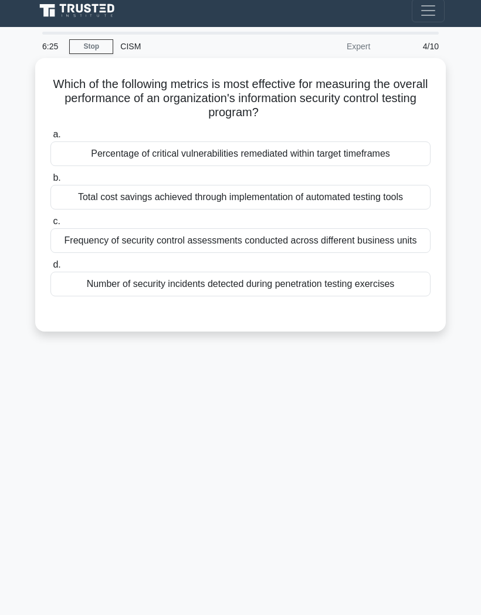
scroll to position [0, 0]
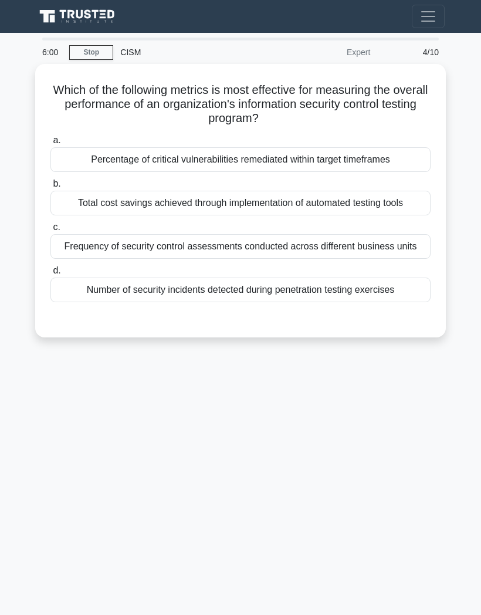
click at [113, 162] on div "Percentage of critical vulnerabilities remediated within target timeframes" at bounding box center [240, 159] width 380 height 25
click at [50, 144] on input "a. Percentage of critical vulnerabilities remediated within target timeframes" at bounding box center [50, 141] width 0 height 8
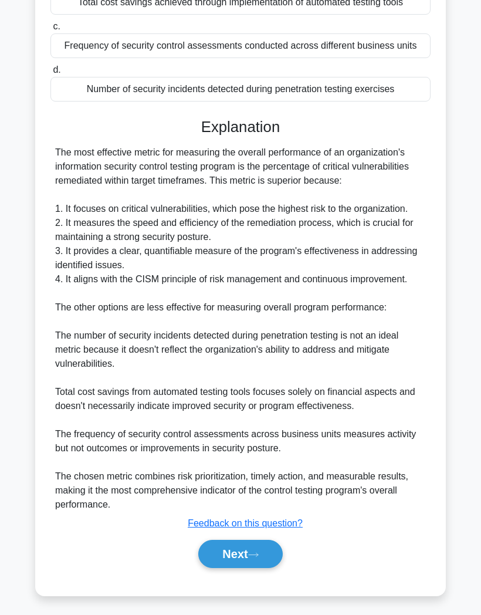
click at [223, 543] on button "Next" at bounding box center [240, 554] width 84 height 28
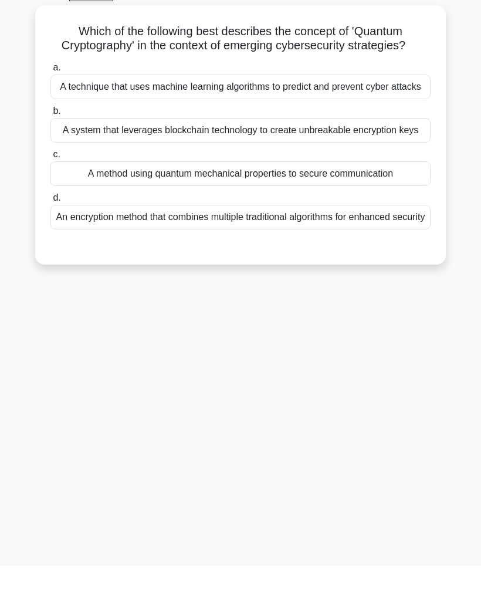
scroll to position [11, 0]
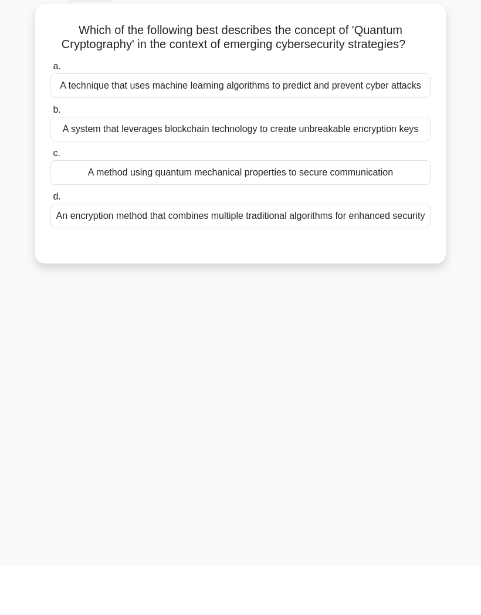
click at [231, 269] on div "An encryption method that combines multiple traditional algorithms for enhanced…" at bounding box center [240, 265] width 380 height 25
click at [50, 250] on input "d. An encryption method that combines multiple traditional algorithms for enhan…" at bounding box center [50, 246] width 0 height 8
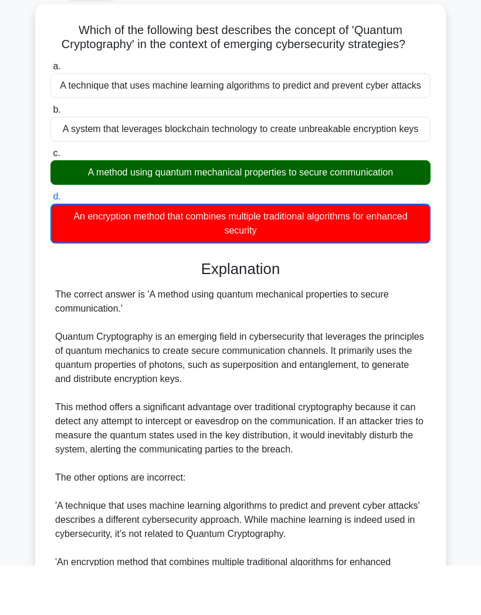
click at [83, 211] on div "A method using quantum mechanical properties to secure communication" at bounding box center [240, 221] width 380 height 25
click at [50, 206] on input "c. A method using quantum mechanical properties to secure communication" at bounding box center [50, 203] width 0 height 8
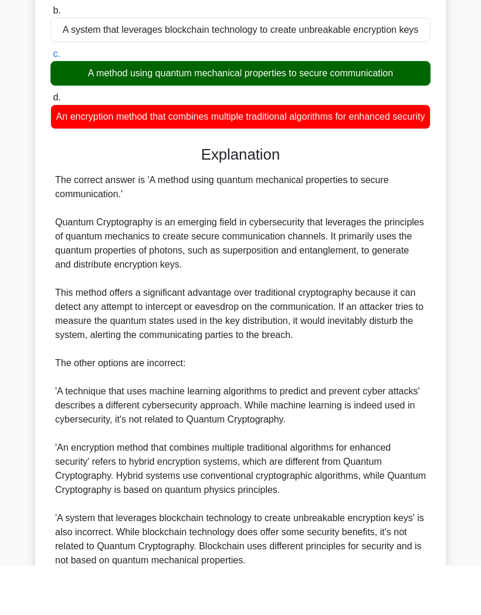
scroll to position [116, 0]
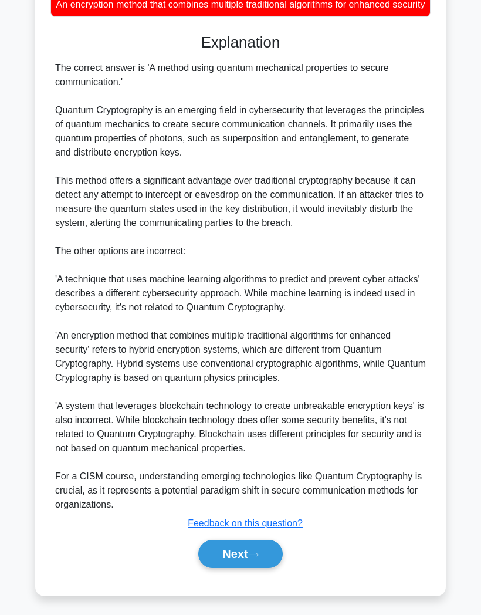
click at [217, 555] on button "Next" at bounding box center [240, 554] width 84 height 28
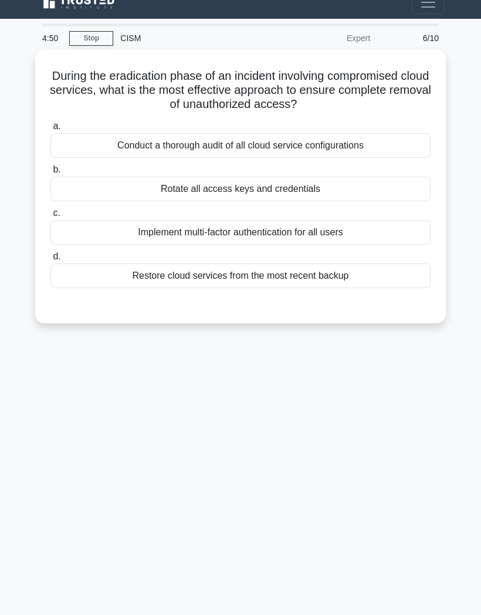
scroll to position [47, 0]
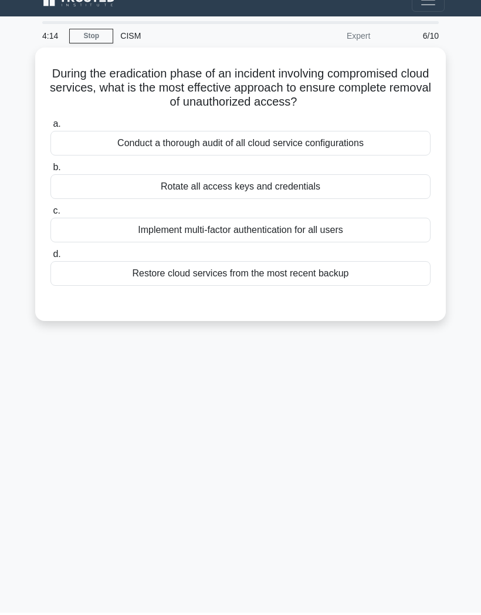
click at [137, 263] on div "Restore cloud services from the most recent backup" at bounding box center [240, 275] width 380 height 25
click at [50, 254] on input "d. Restore cloud services from the most recent backup" at bounding box center [50, 257] width 0 height 8
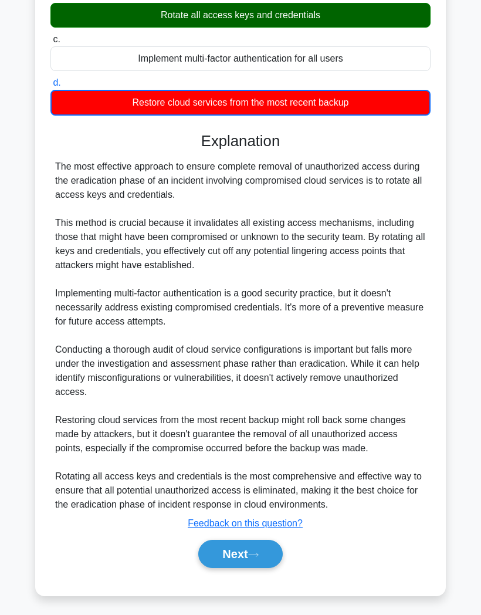
scroll to position [232, 0]
click at [236, 540] on button "Next" at bounding box center [240, 554] width 84 height 28
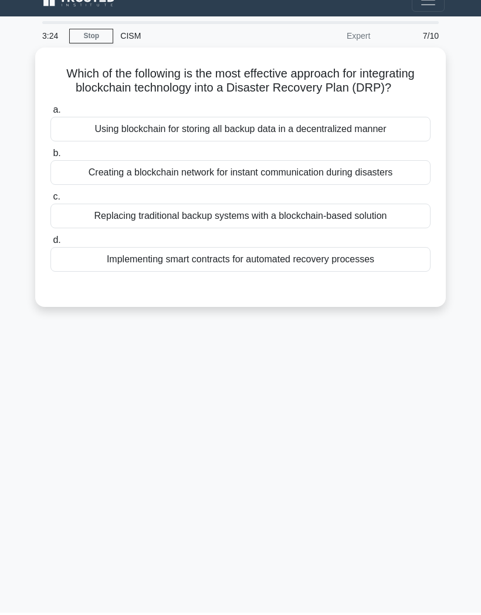
scroll to position [0, 0]
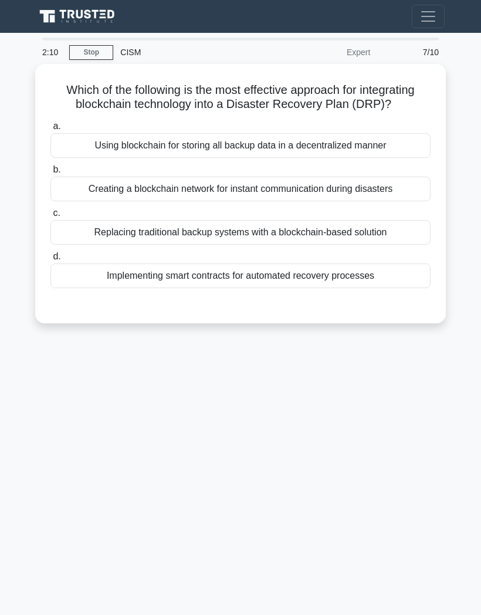
click at [135, 276] on div "Implementing smart contracts for automated recovery processes" at bounding box center [240, 275] width 380 height 25
click at [50, 260] on input "d. Implementing smart contracts for automated recovery processes" at bounding box center [50, 257] width 0 height 8
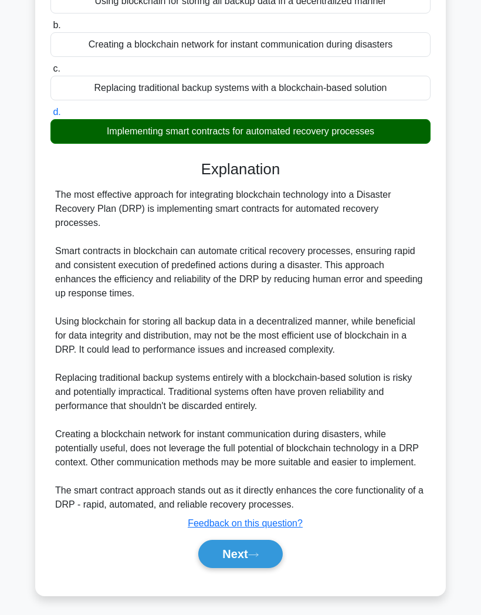
scroll to position [189, 0]
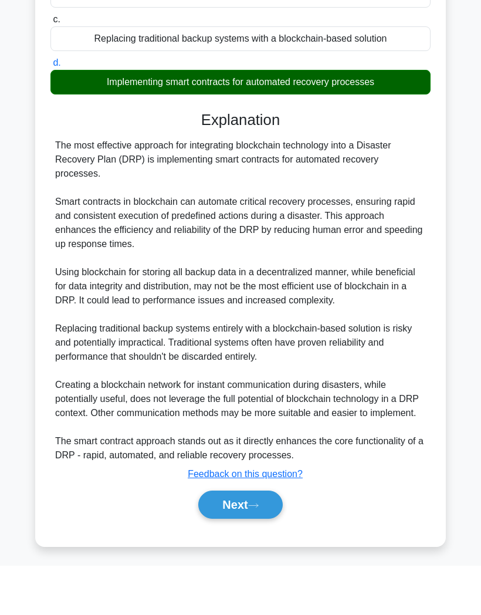
click at [228, 540] on button "Next" at bounding box center [240, 554] width 84 height 28
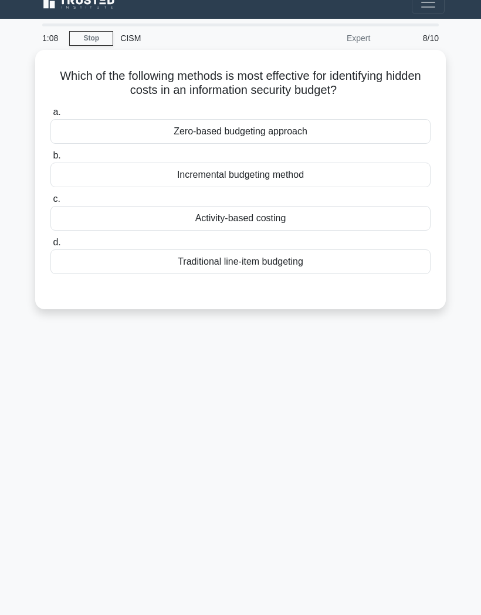
scroll to position [0, 0]
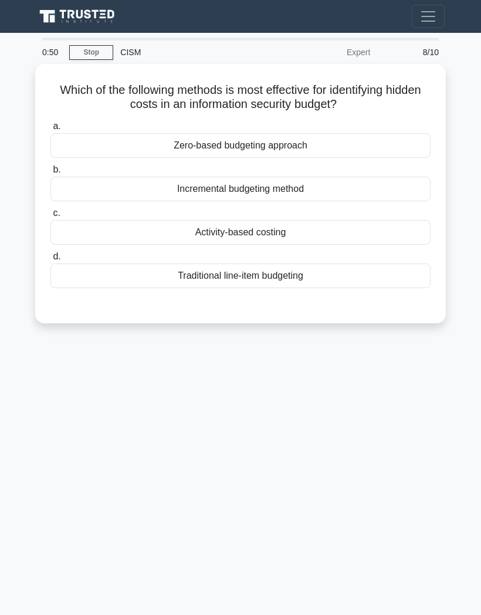
click at [210, 226] on div "Activity-based costing" at bounding box center [240, 232] width 380 height 25
click at [50, 217] on input "c. Activity-based costing" at bounding box center [50, 213] width 0 height 8
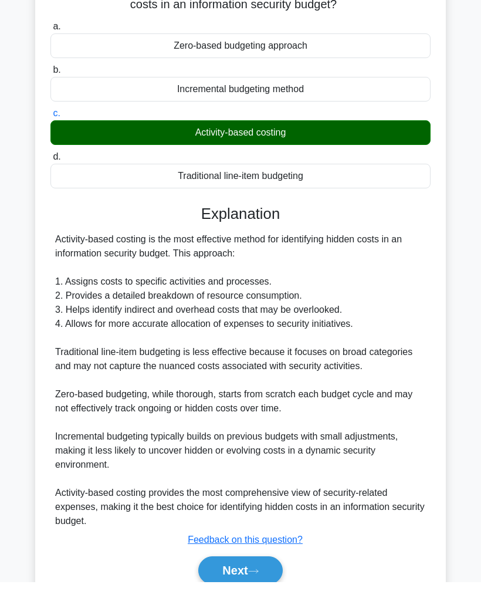
scroll to position [110, 0]
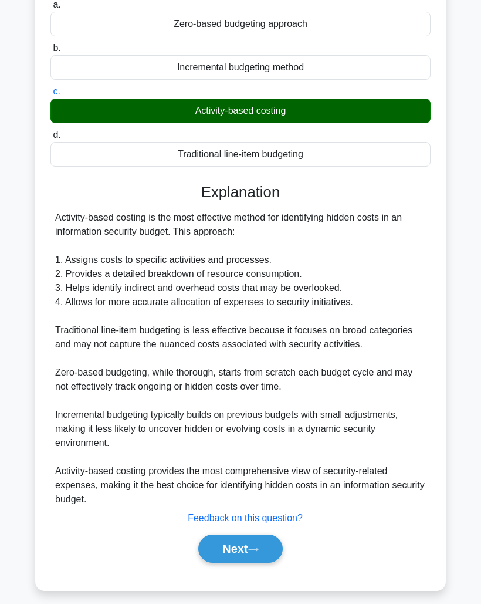
click at [230, 558] on button "Next" at bounding box center [240, 560] width 84 height 28
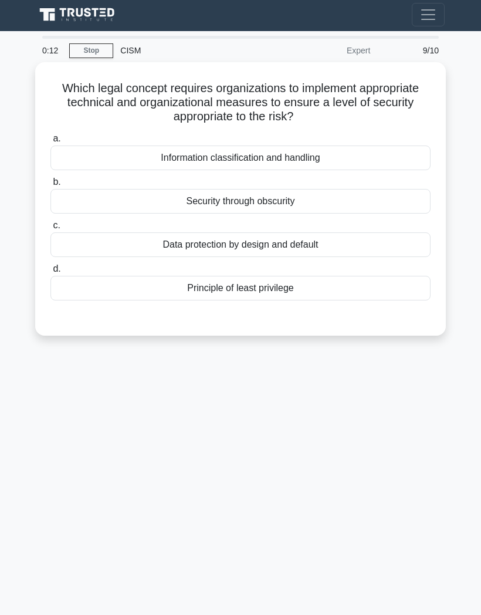
scroll to position [0, 0]
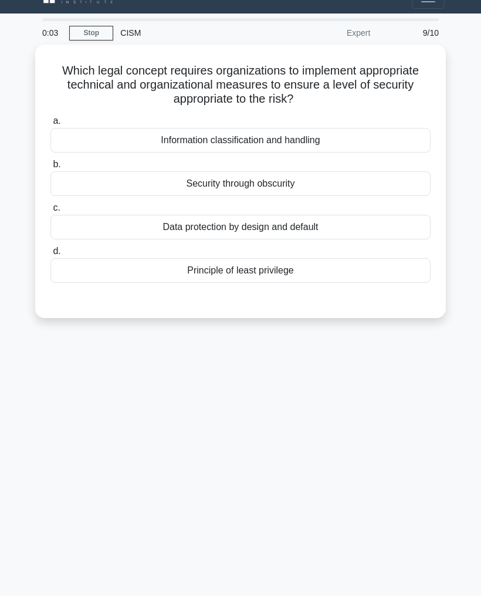
click at [187, 147] on div "Information classification and handling" at bounding box center [240, 159] width 380 height 25
click at [50, 137] on input "a. Information classification and handling" at bounding box center [50, 141] width 0 height 8
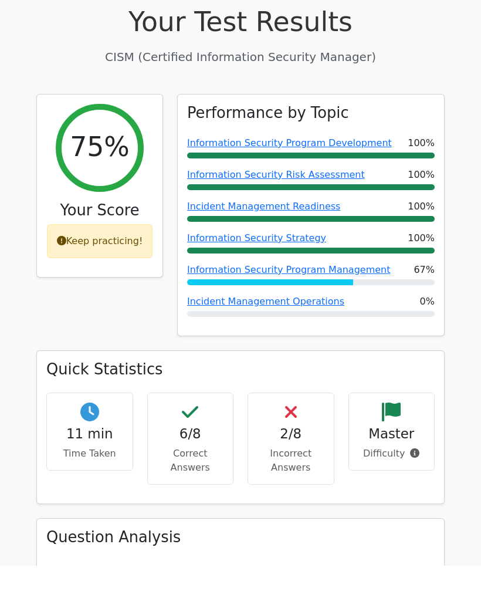
scroll to position [16, 0]
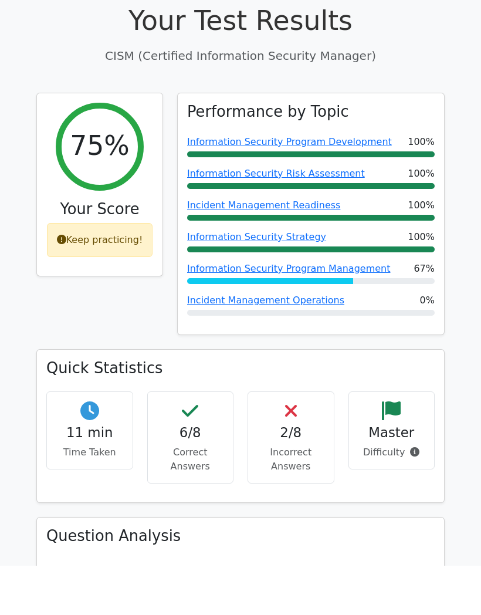
click at [243, 311] on span "Information Security Program Management" at bounding box center [288, 318] width 203 height 14
click at [233, 312] on link "Information Security Program Management" at bounding box center [288, 317] width 203 height 11
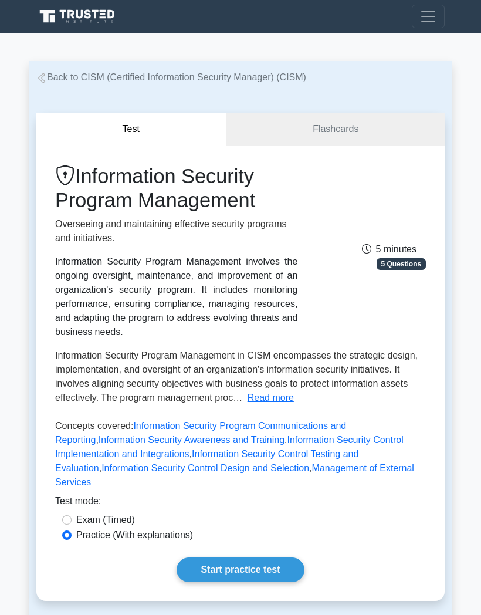
click at [253, 224] on p "Overseeing and maintaining effective security programs and initiatives." at bounding box center [176, 231] width 242 height 28
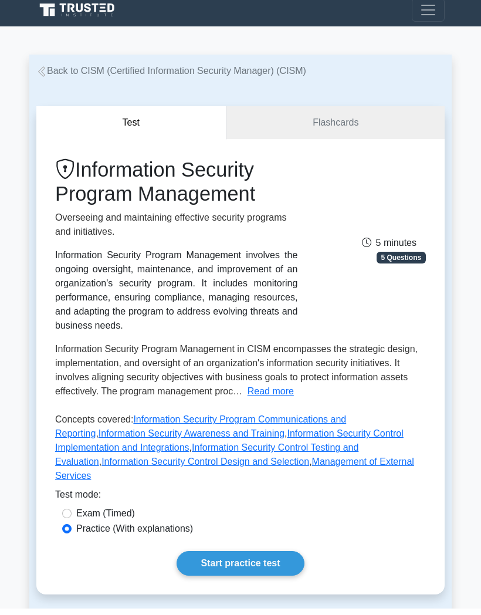
scroll to position [6, 0]
